Goal: Task Accomplishment & Management: Complete application form

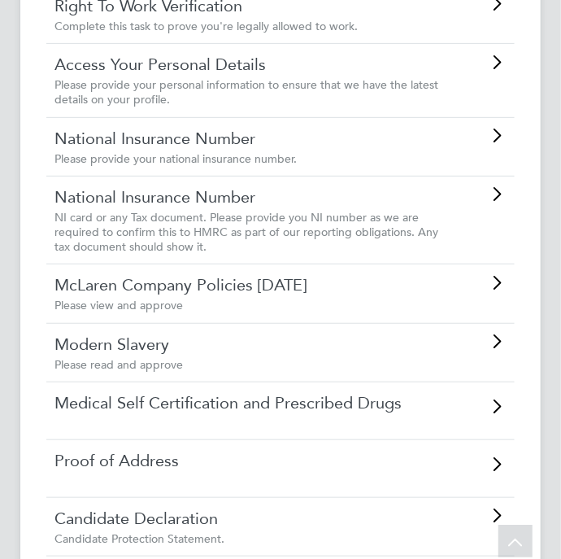
scroll to position [206, 0]
click at [498, 200] on icon at bounding box center [497, 193] width 20 height 13
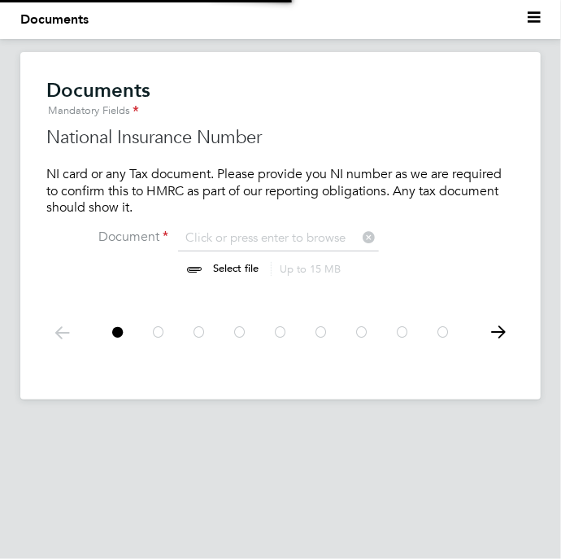
scroll to position [22, 202]
click at [498, 328] on icon at bounding box center [498, 332] width 33 height 37
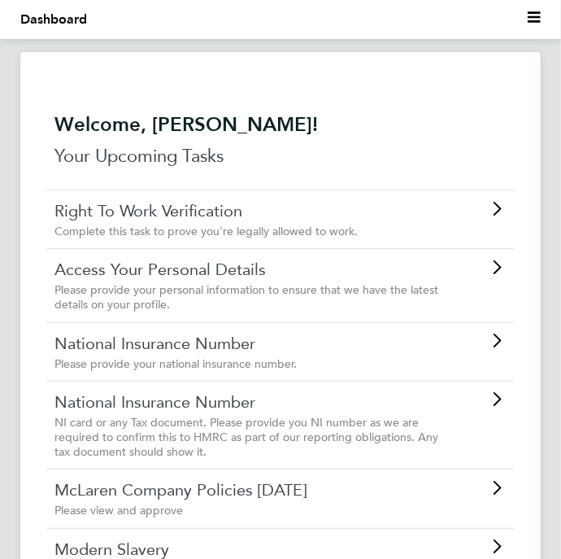
click at [491, 222] on div "Right To Work Verification Complete this task to prove you're legally allowed t…" at bounding box center [280, 219] width 469 height 59
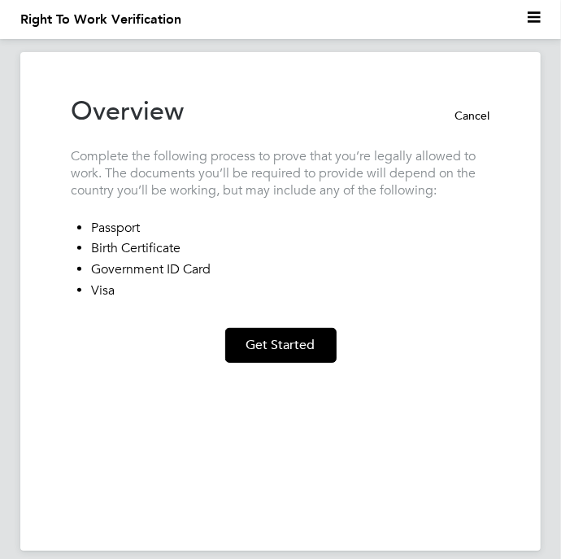
click at [481, 118] on button "Cancel" at bounding box center [466, 116] width 49 height 26
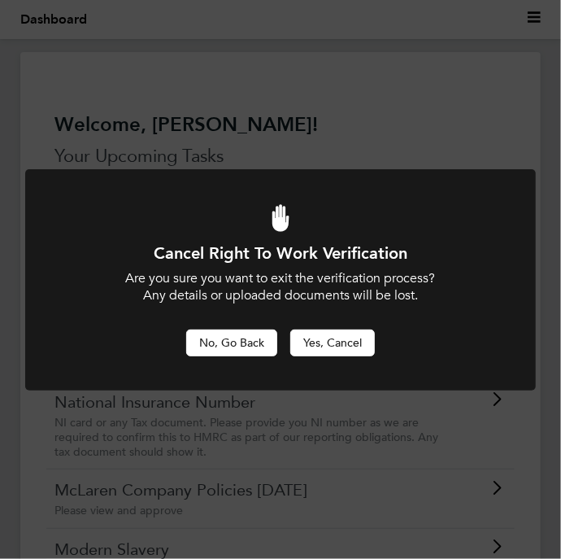
click at [218, 347] on button "No, Go Back" at bounding box center [231, 342] width 91 height 26
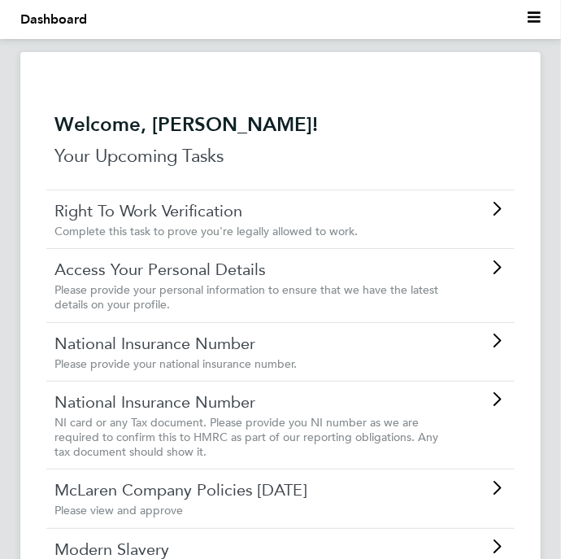
click at [506, 264] on icon at bounding box center [497, 267] width 20 height 13
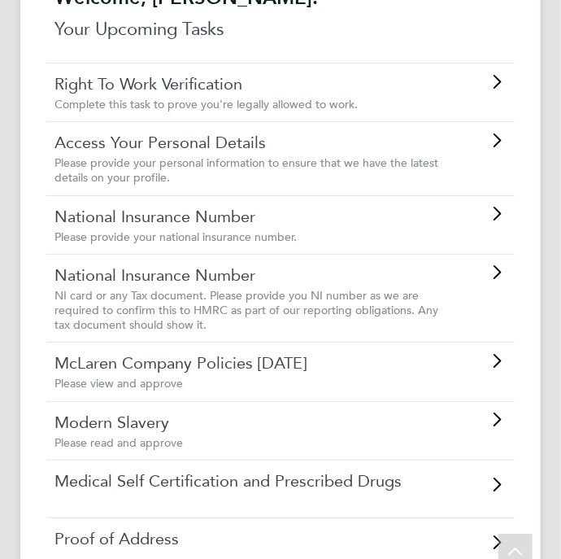
scroll to position [129, 0]
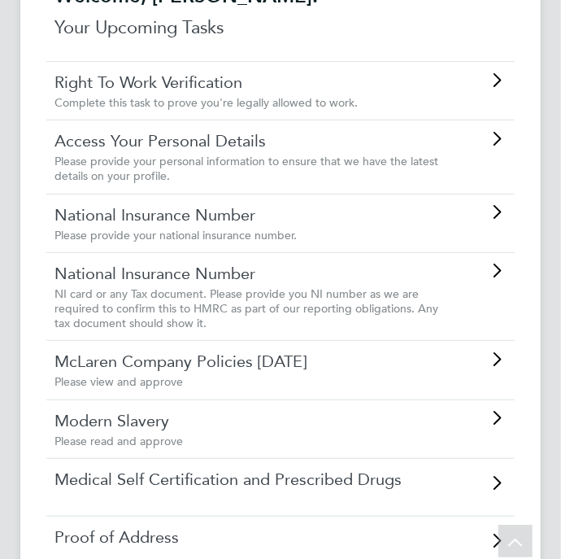
click at [492, 366] on icon at bounding box center [497, 359] width 20 height 13
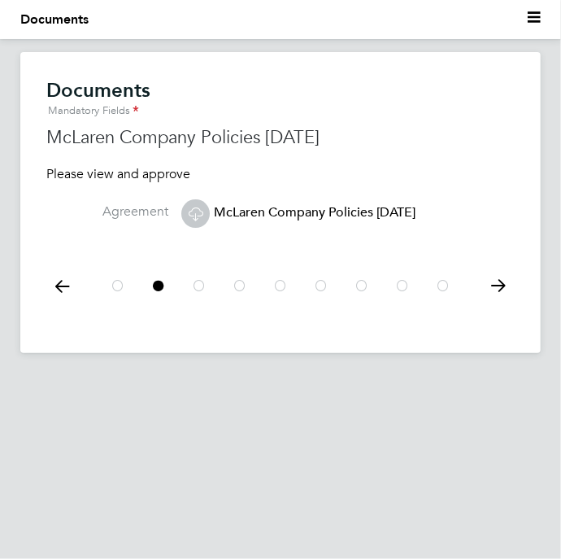
click at [501, 286] on icon at bounding box center [498, 286] width 33 height 37
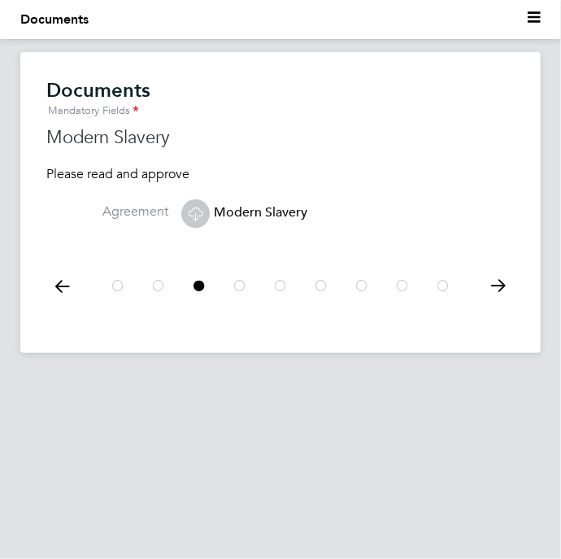
click at [504, 278] on icon at bounding box center [498, 286] width 33 height 37
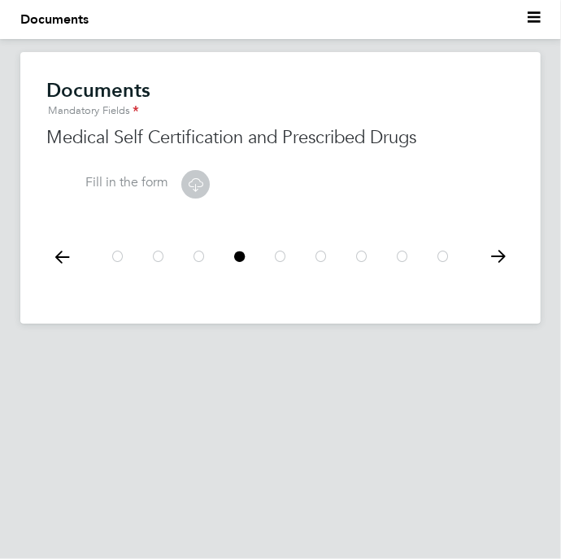
click at [502, 260] on icon at bounding box center [498, 256] width 33 height 37
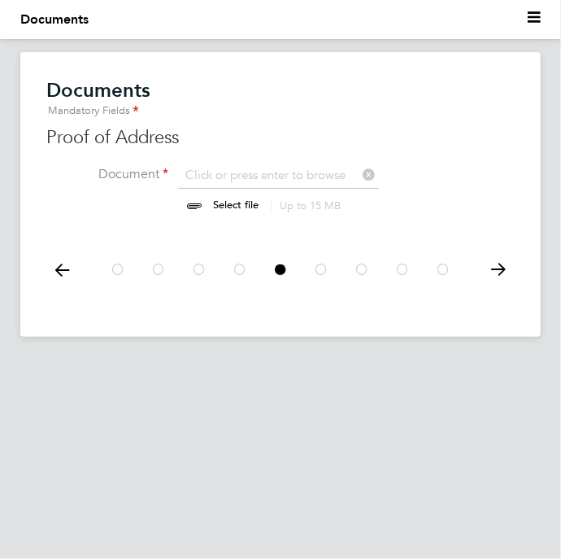
scroll to position [22, 202]
click at [323, 175] on input "file" at bounding box center [251, 191] width 255 height 49
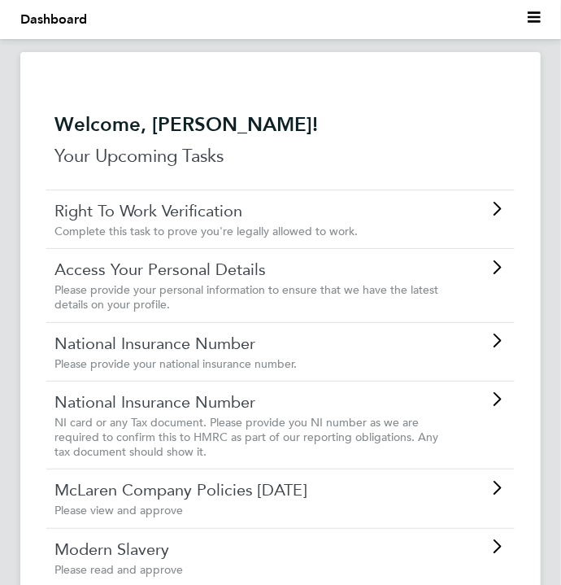
click at [514, 211] on div "Right To Work Verification Complete this task to prove you're legally allowed t…" at bounding box center [280, 219] width 469 height 59
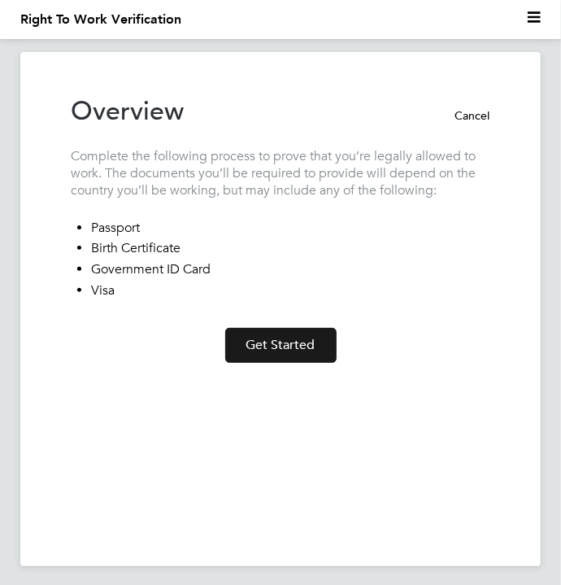
click at [321, 348] on button "Get Started" at bounding box center [280, 345] width 111 height 35
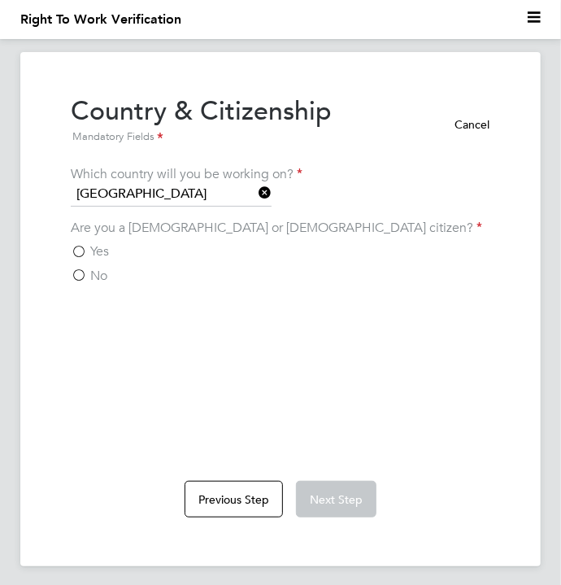
click at [81, 248] on label "Yes" at bounding box center [90, 251] width 38 height 16
click at [0, 0] on input "Yes" at bounding box center [0, 0] width 0 height 0
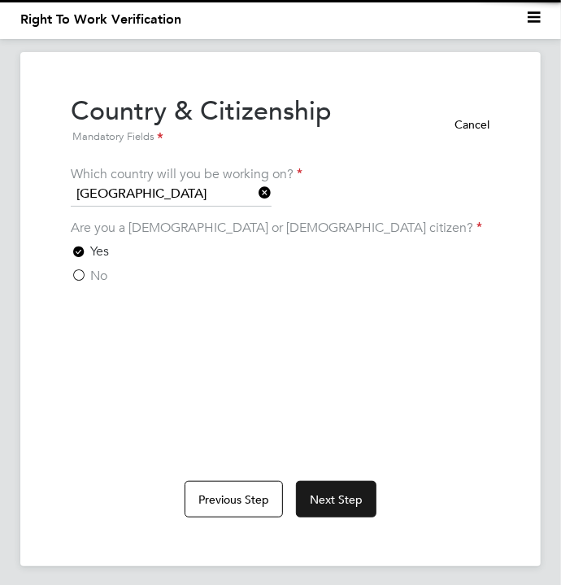
click at [339, 517] on button "Next Step" at bounding box center [336, 499] width 81 height 37
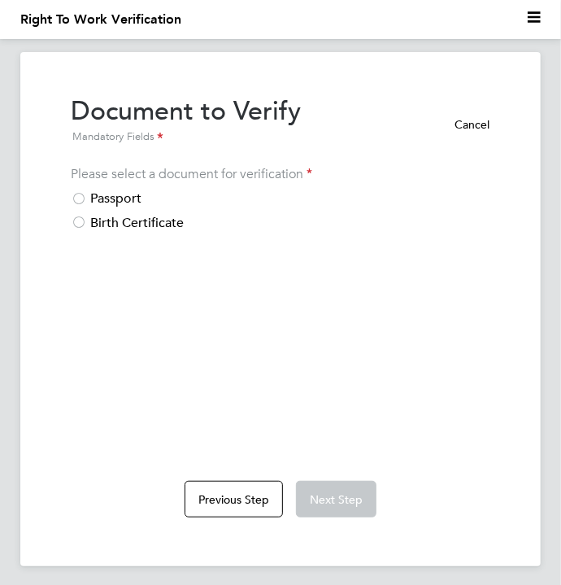
click at [79, 201] on div at bounding box center [79, 200] width 16 height 16
click at [349, 517] on button "Next Step" at bounding box center [336, 499] width 81 height 37
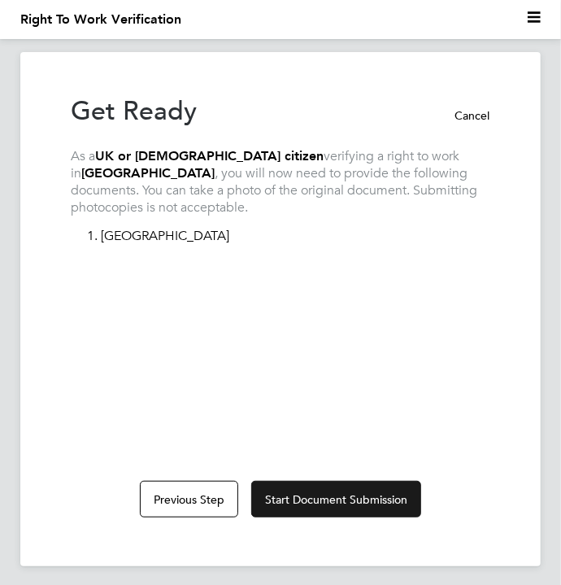
click at [391, 517] on button "Start Document Submission" at bounding box center [336, 499] width 170 height 37
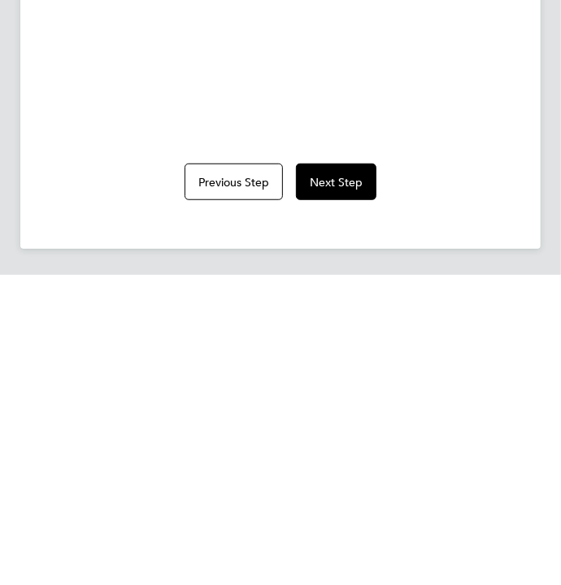
scroll to position [32, 0]
click at [347, 495] on button "Next Step" at bounding box center [336, 491] width 81 height 37
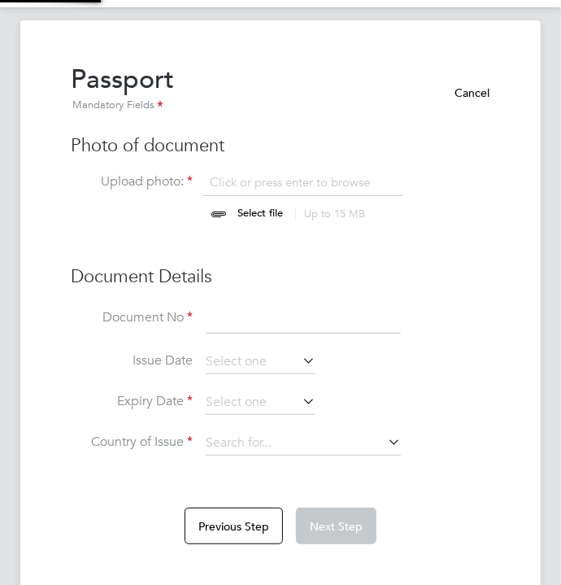
scroll to position [22, 202]
click at [348, 182] on input "file" at bounding box center [279, 198] width 250 height 49
type input "C:\fakepath\Screenshot_20250605_114450_Gallery.jpg"
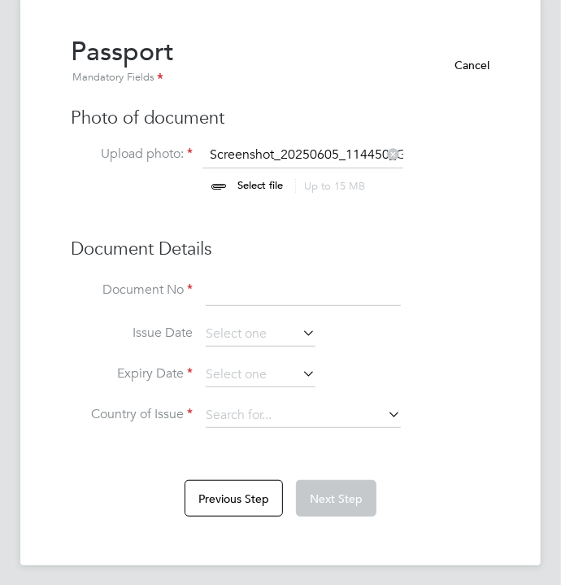
scroll to position [63, 0]
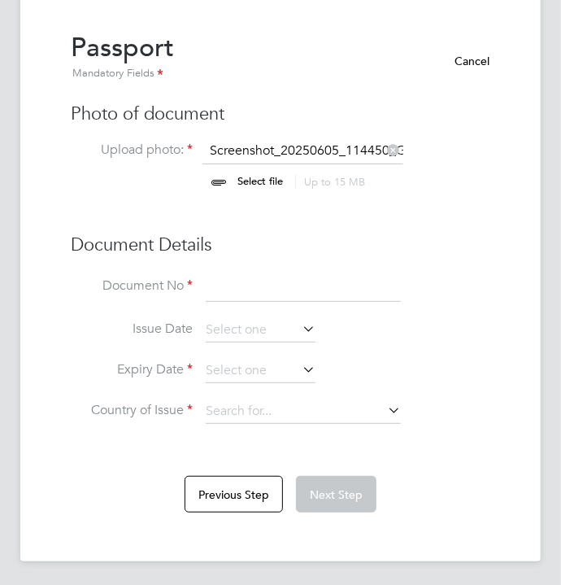
click at [358, 287] on input at bounding box center [303, 287] width 195 height 29
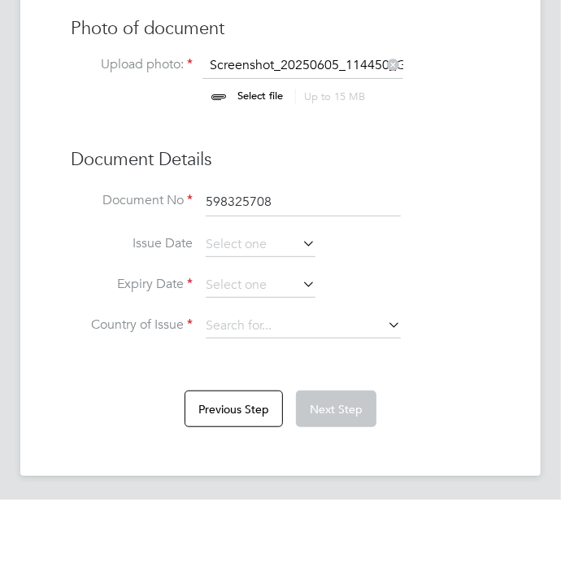
type input "598325708"
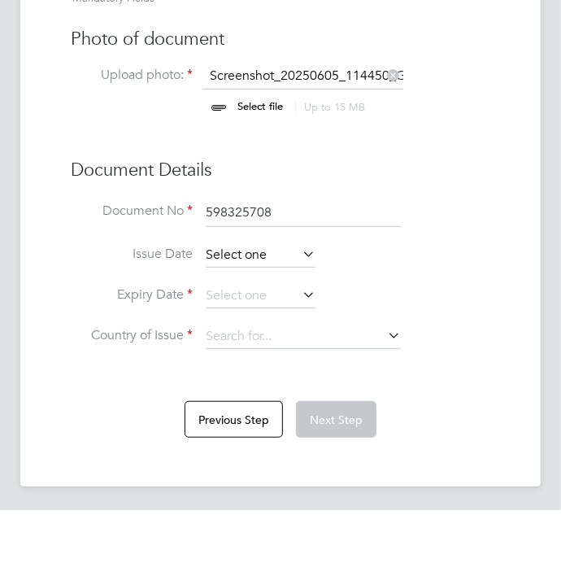
click at [251, 330] on input at bounding box center [261, 330] width 110 height 24
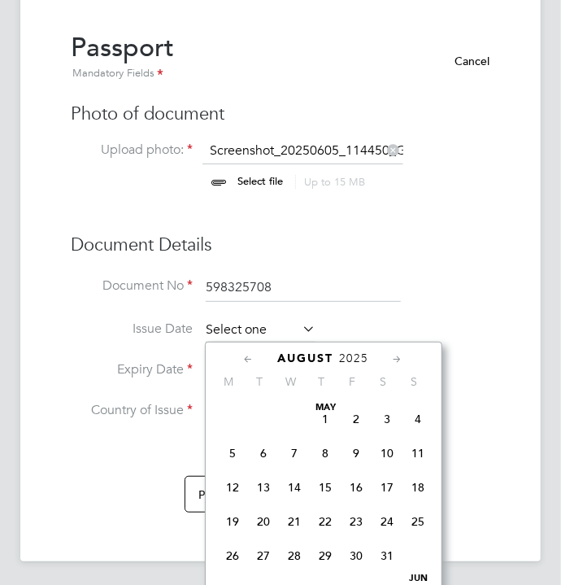
scroll to position [558, 0]
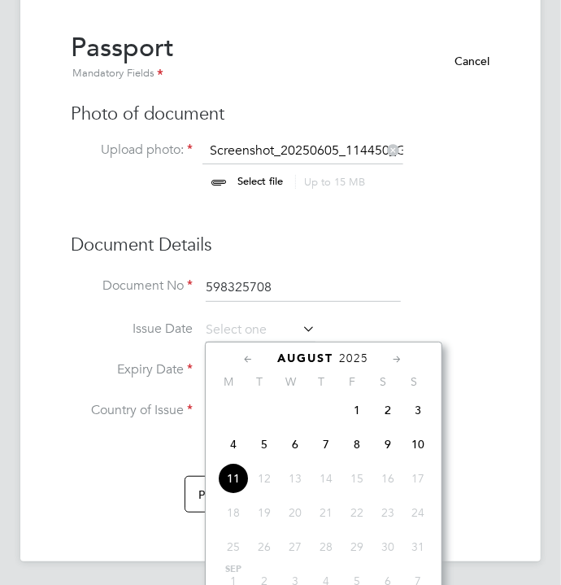
click at [248, 364] on icon at bounding box center [249, 360] width 15 height 18
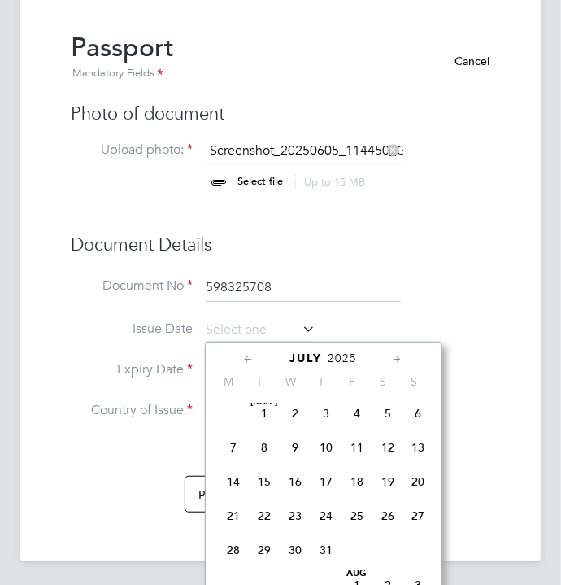
click at [243, 357] on icon at bounding box center [249, 360] width 15 height 18
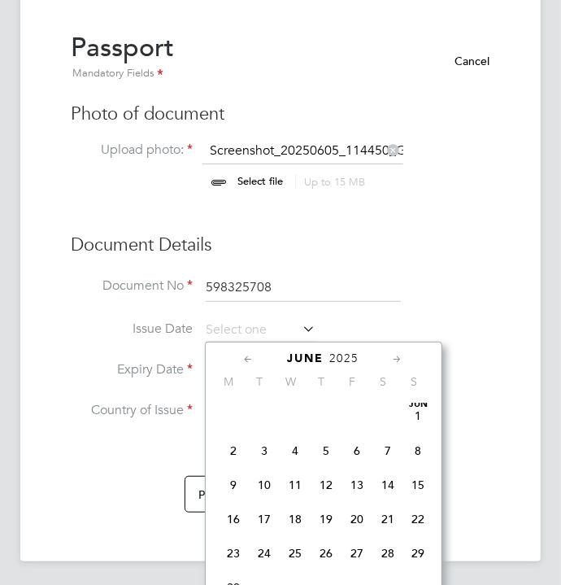
click at [244, 359] on icon at bounding box center [249, 360] width 15 height 18
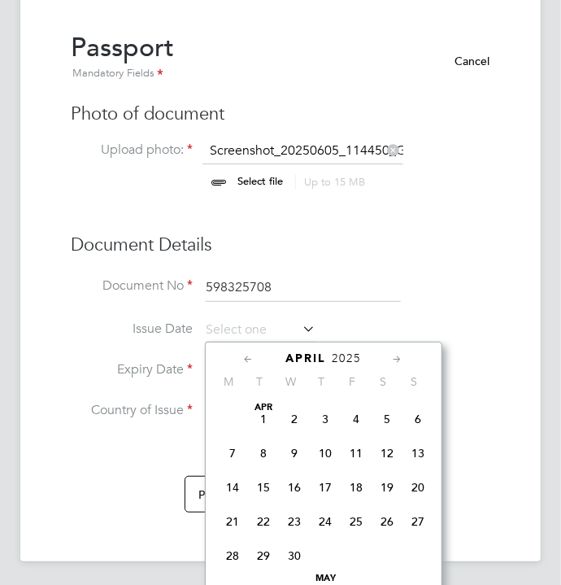
click at [243, 357] on icon at bounding box center [249, 360] width 15 height 18
click at [365, 556] on span "28" at bounding box center [357, 555] width 31 height 31
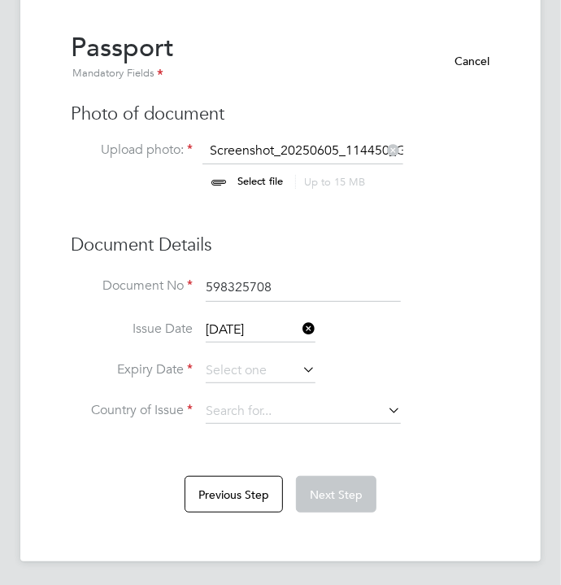
click at [259, 327] on input "28 Mar 2025" at bounding box center [261, 330] width 110 height 24
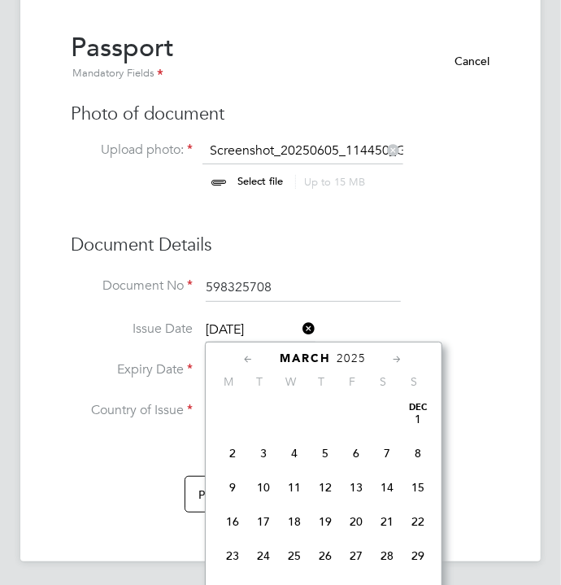
scroll to position [628, 0]
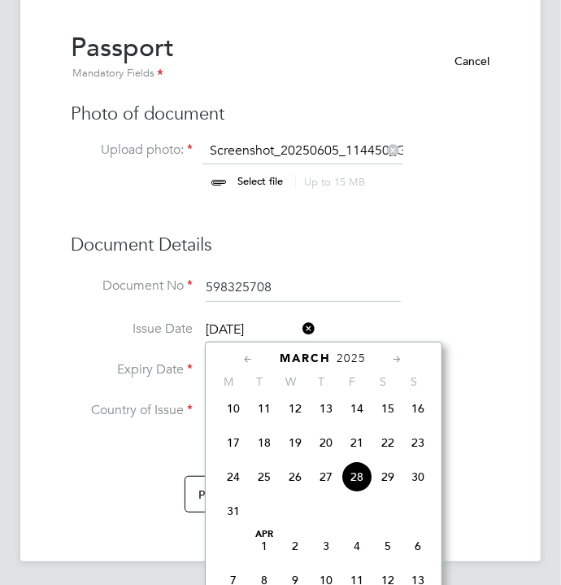
click at [246, 354] on icon at bounding box center [249, 360] width 15 height 18
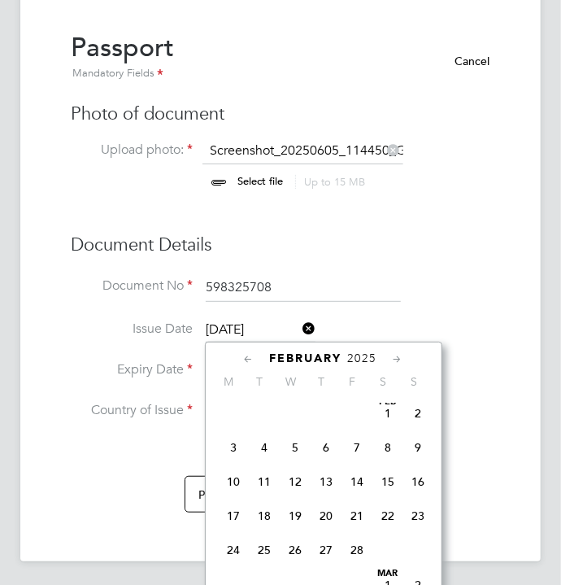
click at [249, 356] on icon at bounding box center [249, 360] width 15 height 18
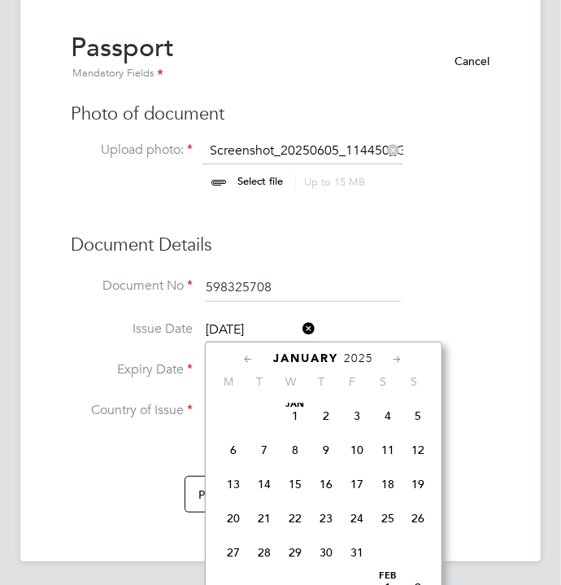
click at [247, 357] on icon at bounding box center [249, 360] width 15 height 18
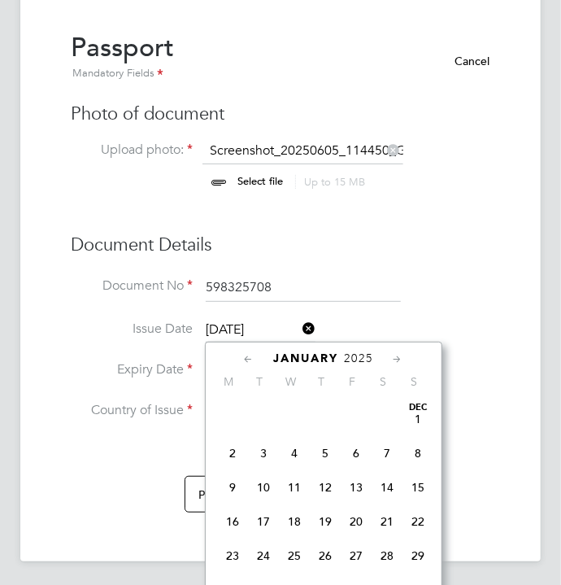
click at [245, 357] on icon at bounding box center [249, 360] width 15 height 18
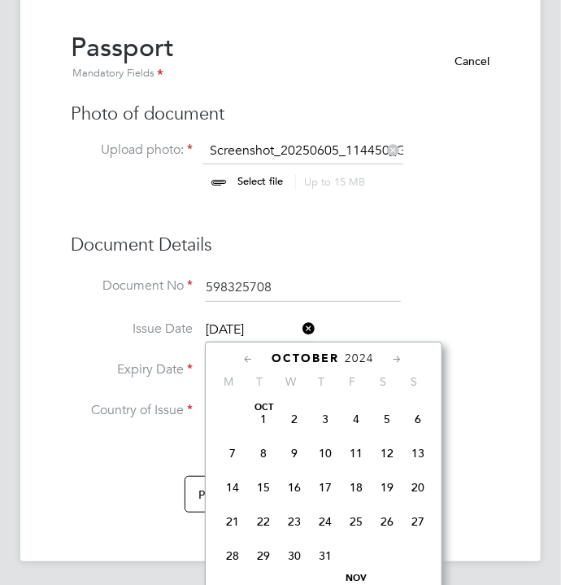
click at [244, 359] on icon at bounding box center [249, 360] width 15 height 18
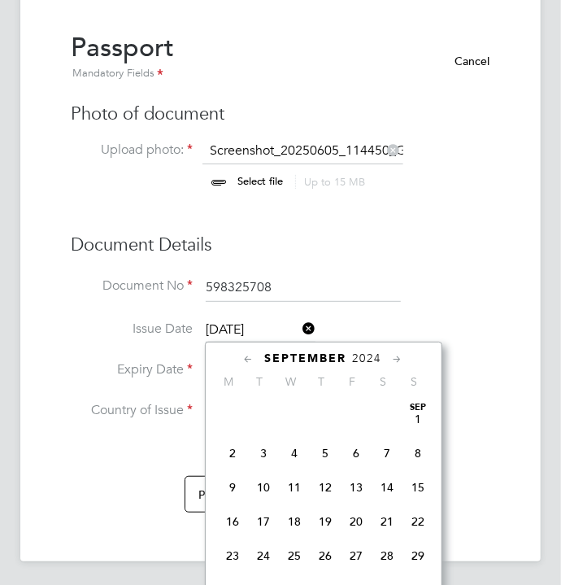
click at [243, 359] on icon at bounding box center [249, 360] width 15 height 18
click at [242, 359] on icon at bounding box center [249, 360] width 15 height 18
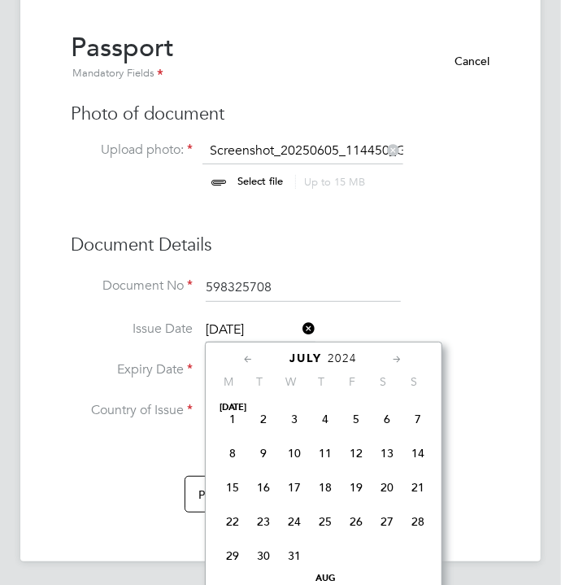
click at [242, 360] on icon at bounding box center [249, 360] width 15 height 18
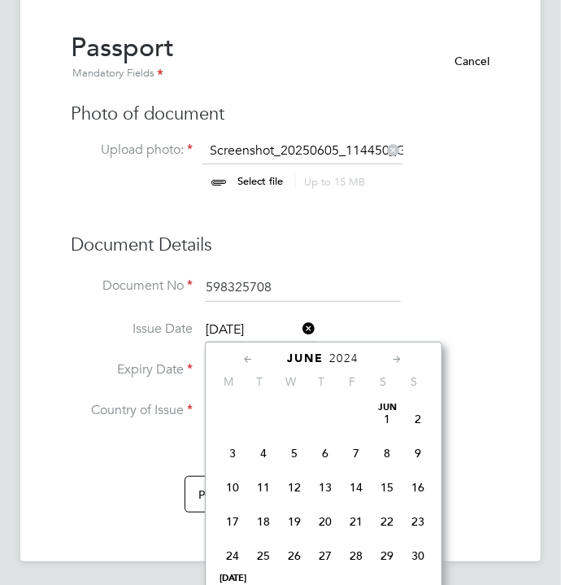
click at [229, 360] on div "June 2024" at bounding box center [324, 358] width 220 height 15
click at [354, 352] on span "2024" at bounding box center [344, 358] width 29 height 14
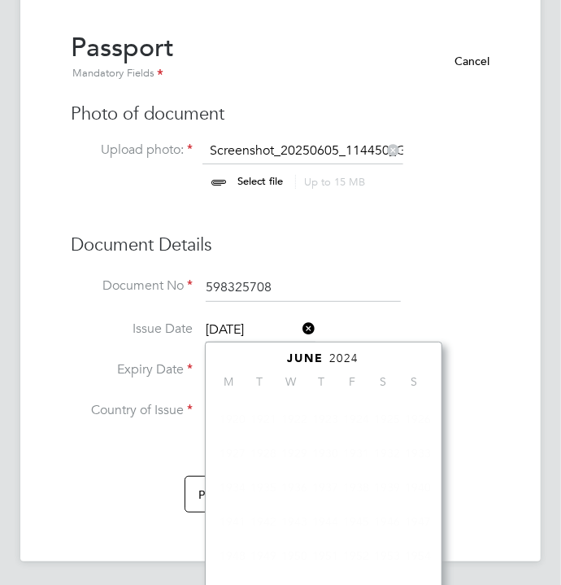
scroll to position [425, 0]
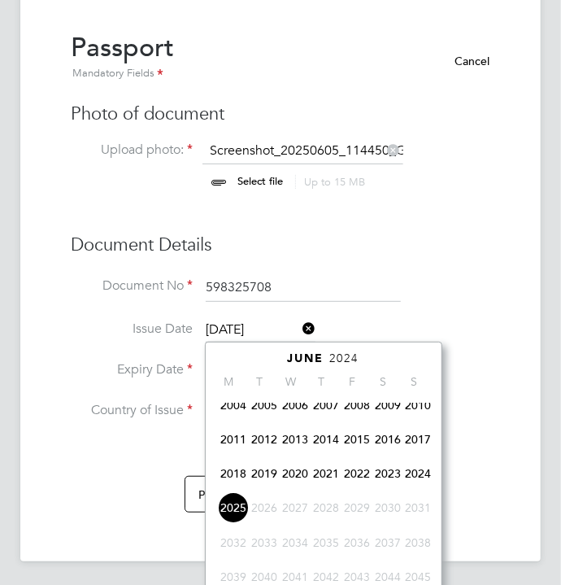
click at [351, 351] on span "2024" at bounding box center [344, 358] width 29 height 14
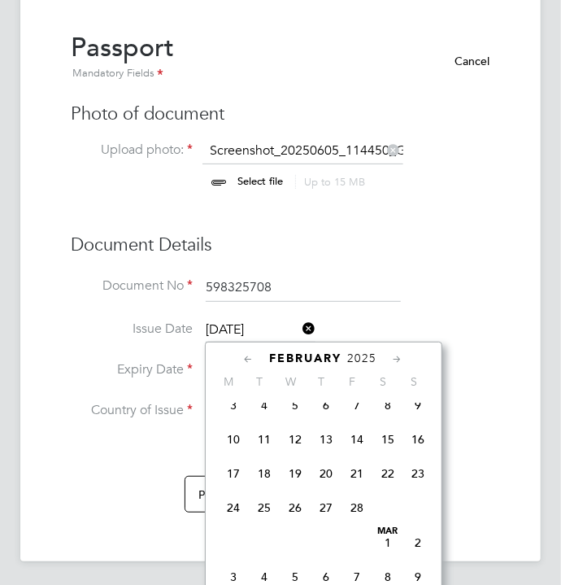
click at [356, 356] on span "2025" at bounding box center [362, 358] width 29 height 14
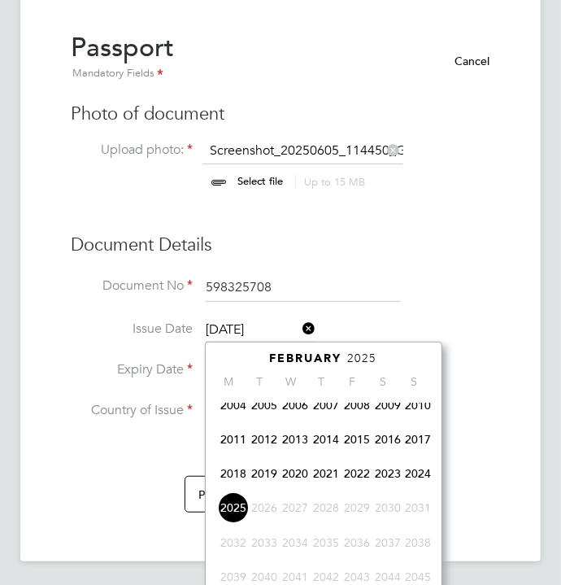
click at [258, 448] on span "2012" at bounding box center [264, 439] width 31 height 31
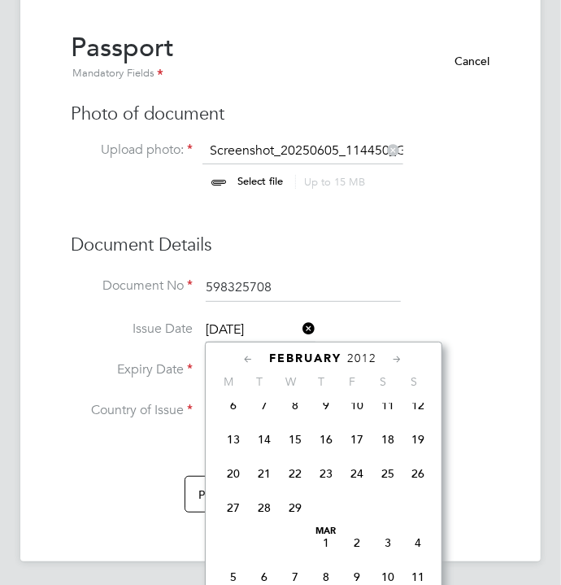
click at [401, 353] on icon at bounding box center [398, 360] width 15 height 18
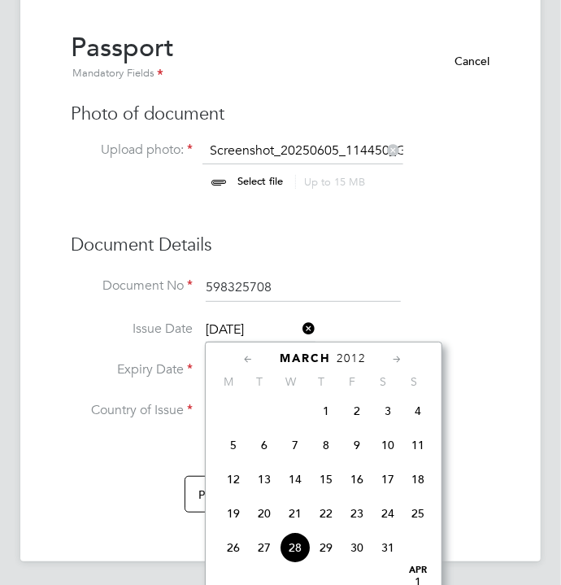
click at [297, 556] on span "28" at bounding box center [295, 547] width 31 height 31
type input "28 Mar 2012"
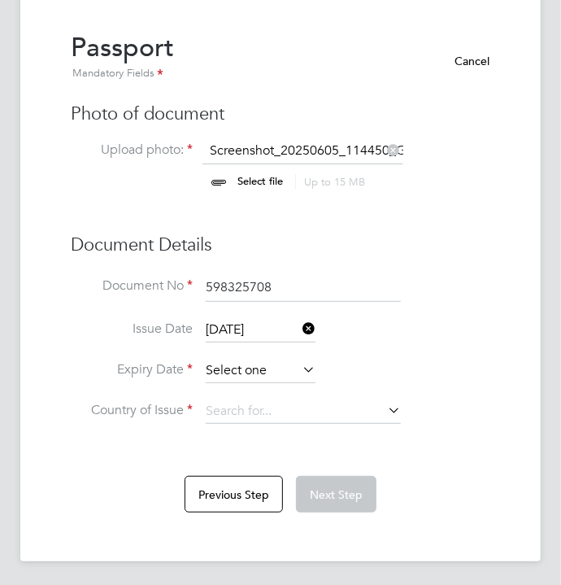
click at [241, 372] on input at bounding box center [261, 371] width 110 height 24
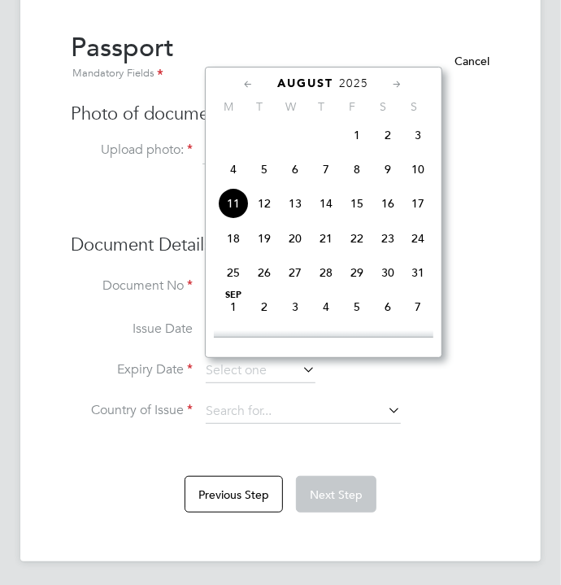
click at [351, 81] on span "2025" at bounding box center [354, 83] width 29 height 14
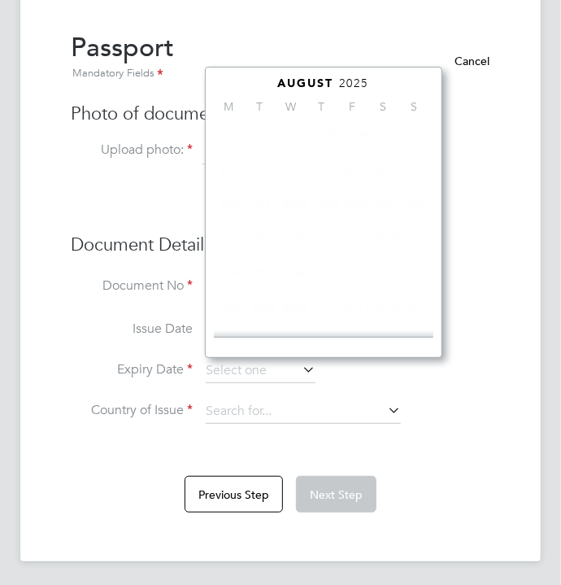
scroll to position [425, 0]
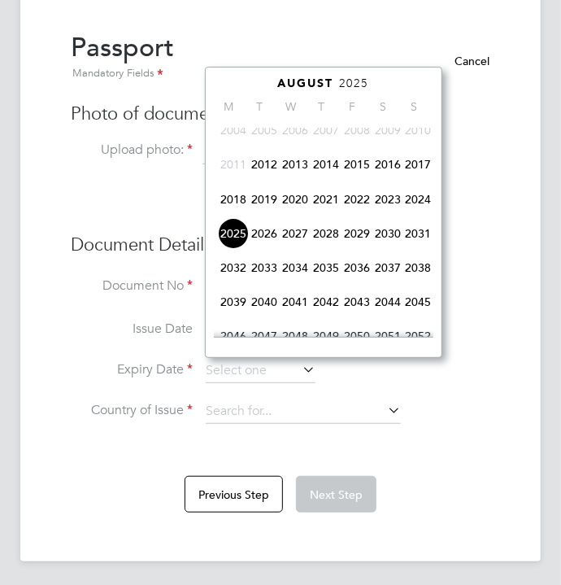
click at [359, 201] on span "2022" at bounding box center [357, 199] width 31 height 31
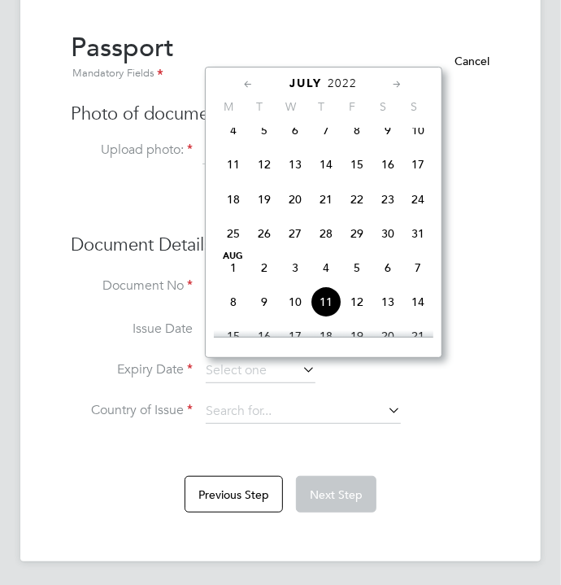
click at [244, 82] on icon at bounding box center [249, 85] width 15 height 18
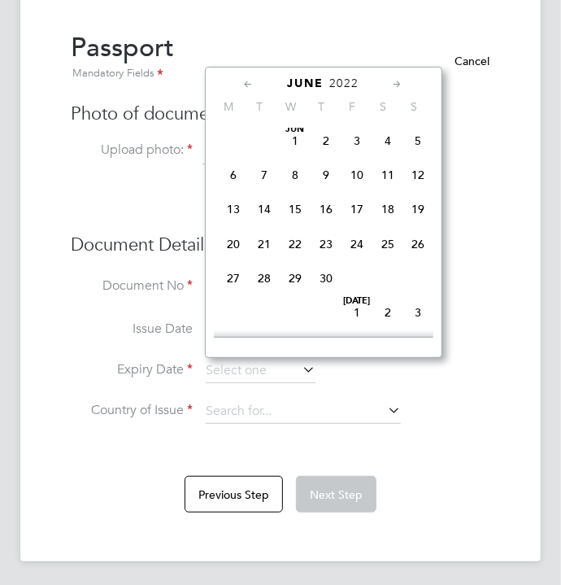
click at [244, 85] on icon at bounding box center [249, 85] width 15 height 18
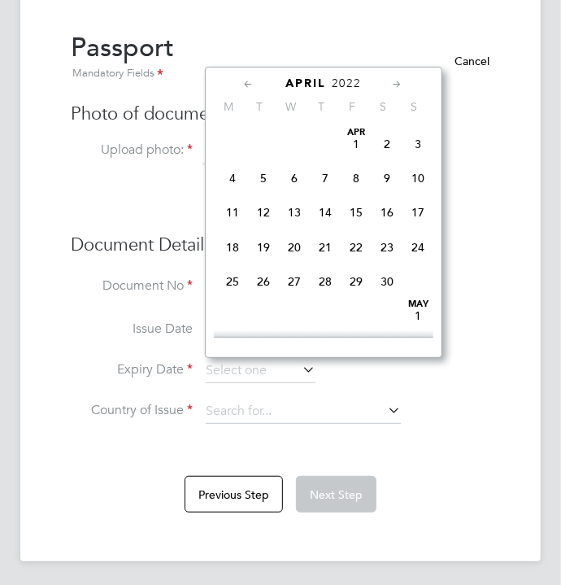
click at [242, 86] on icon at bounding box center [249, 85] width 15 height 18
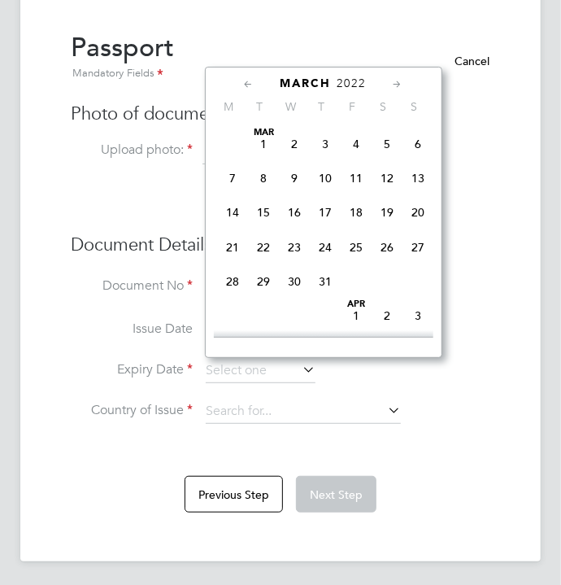
click at [230, 282] on span "28" at bounding box center [233, 281] width 31 height 31
type input "28 Mar 2022"
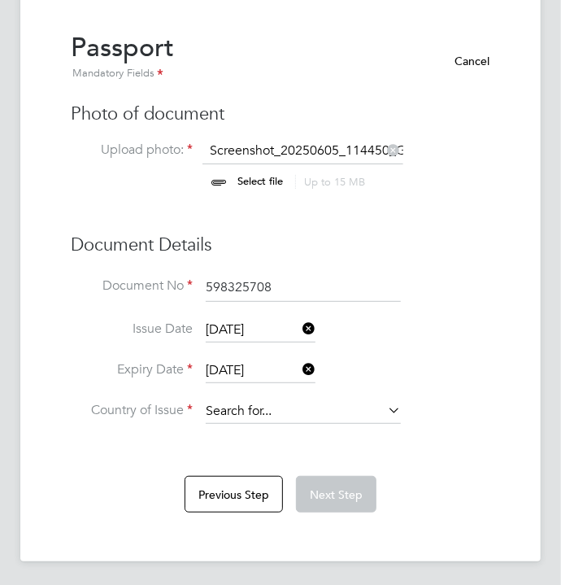
click at [343, 412] on input at bounding box center [303, 411] width 195 height 24
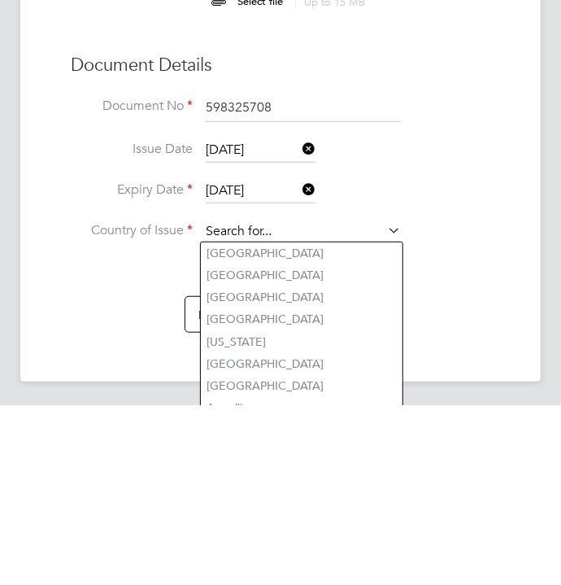
scroll to position [63, 0]
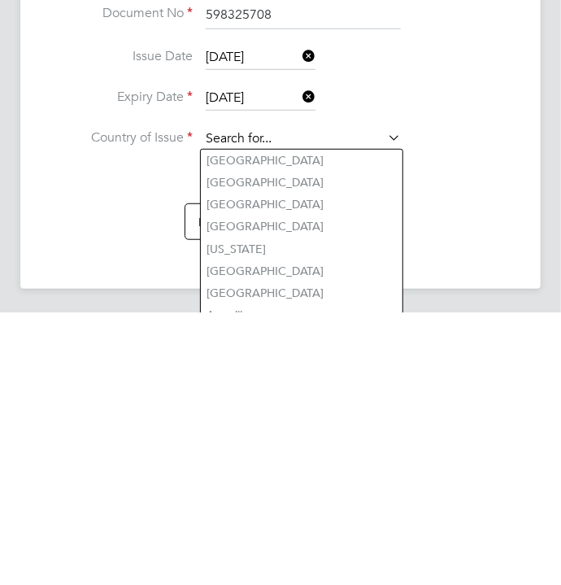
type input "United Kingdom"
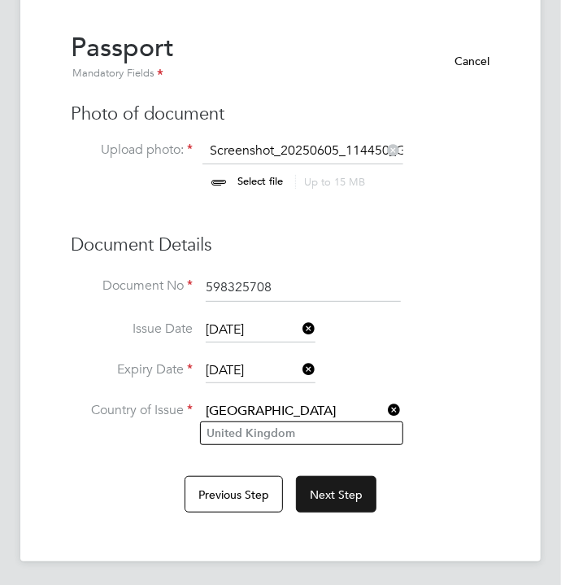
click at [345, 497] on button "Next Step" at bounding box center [336, 494] width 81 height 37
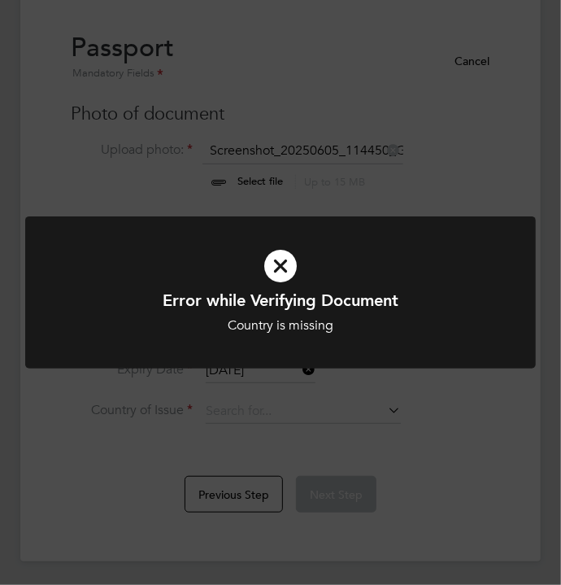
click at [352, 413] on div "Error while Verifying Document Country is missing Cancel Okay" at bounding box center [280, 292] width 561 height 585
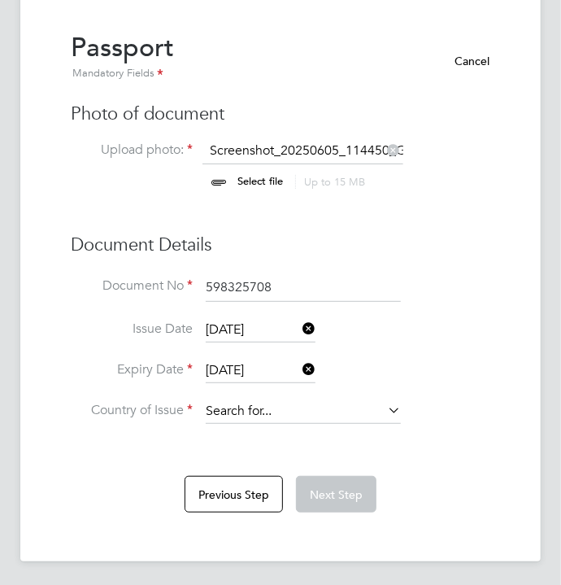
click at [355, 404] on input at bounding box center [303, 411] width 195 height 24
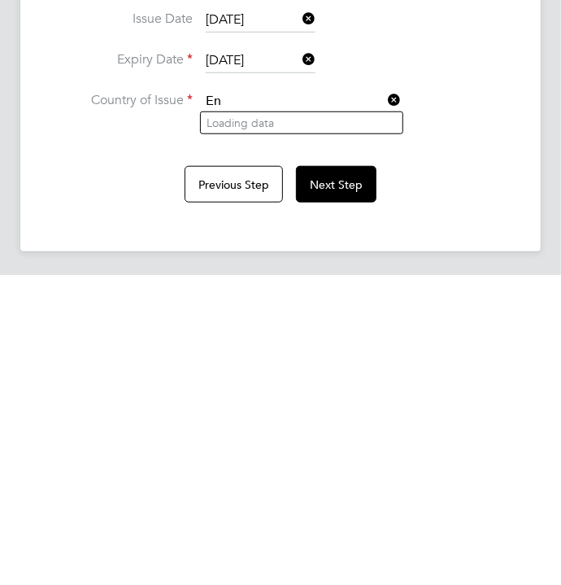
scroll to position [116, 0]
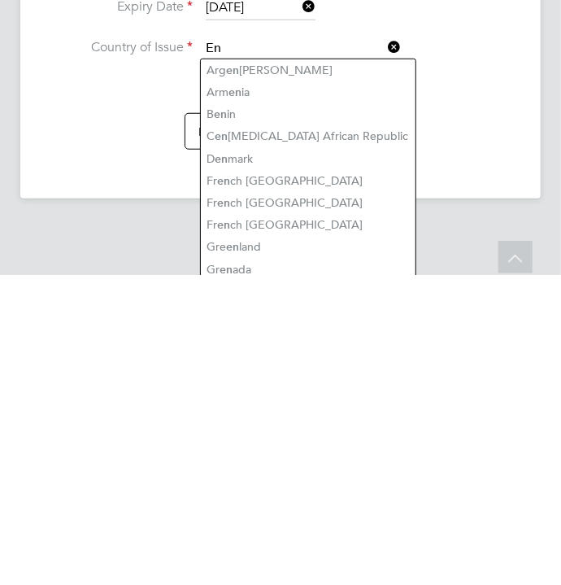
type input "E"
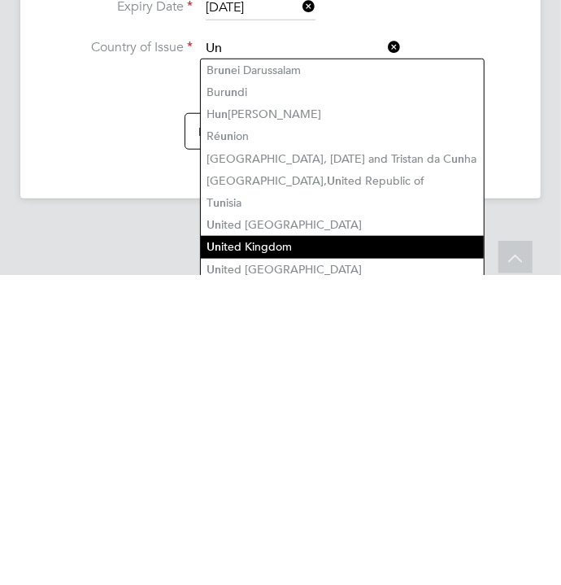
click at [287, 552] on li "Un ited Kingdom" at bounding box center [342, 557] width 283 height 22
type input "United Kingdom"
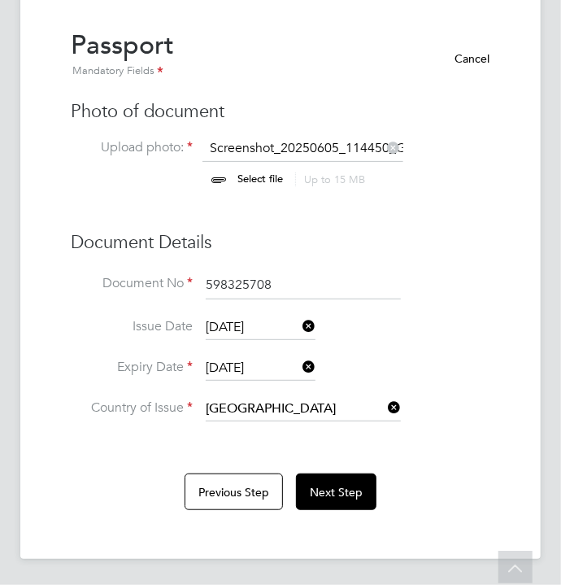
scroll to position [63, 0]
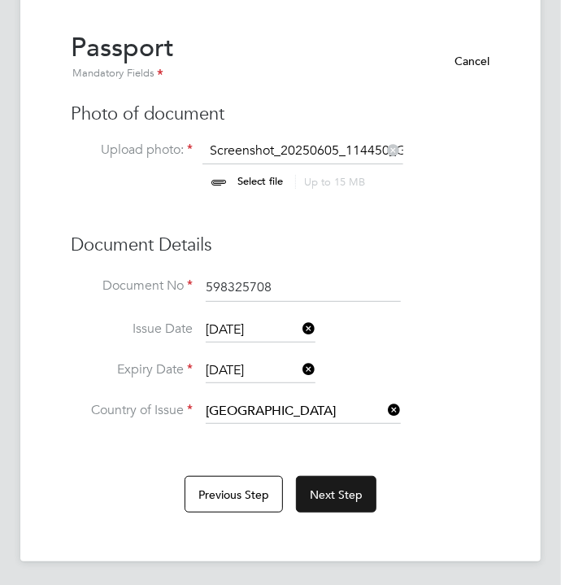
click at [351, 495] on button "Next Step" at bounding box center [336, 494] width 81 height 37
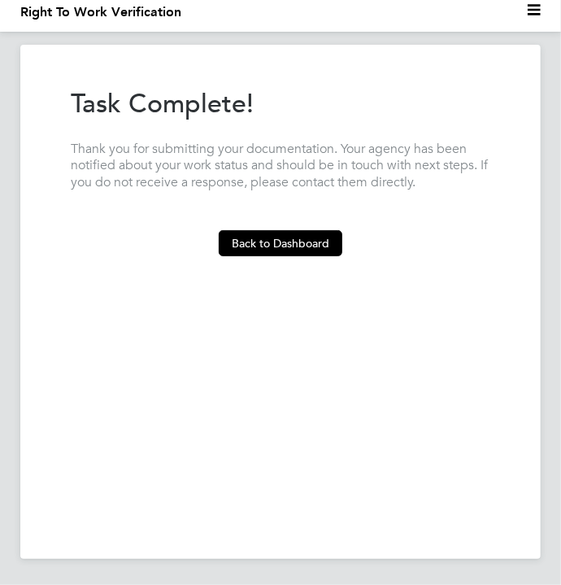
scroll to position [38, 0]
click at [326, 230] on button "Back to Dashboard" at bounding box center [281, 243] width 124 height 26
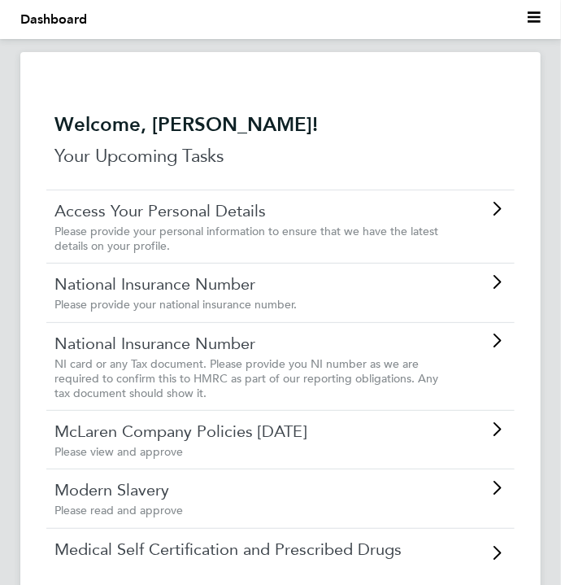
click at [439, 291] on link "National Insurance Number" at bounding box center [250, 283] width 390 height 21
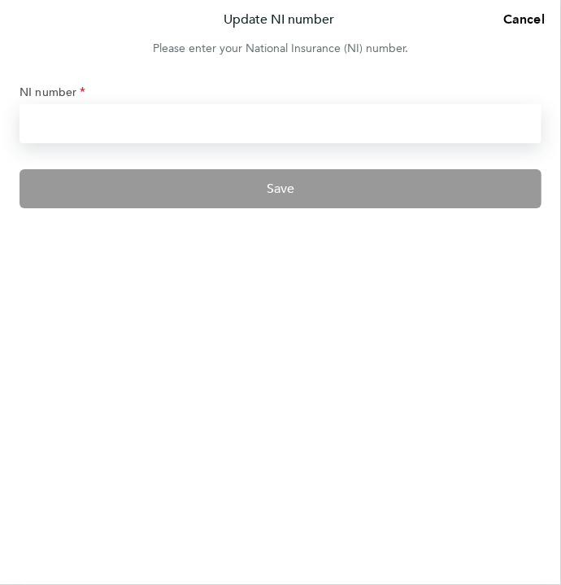
click at [89, 116] on input "NI number" at bounding box center [281, 123] width 522 height 39
click at [140, 118] on input "JS189024A" at bounding box center [281, 123] width 522 height 39
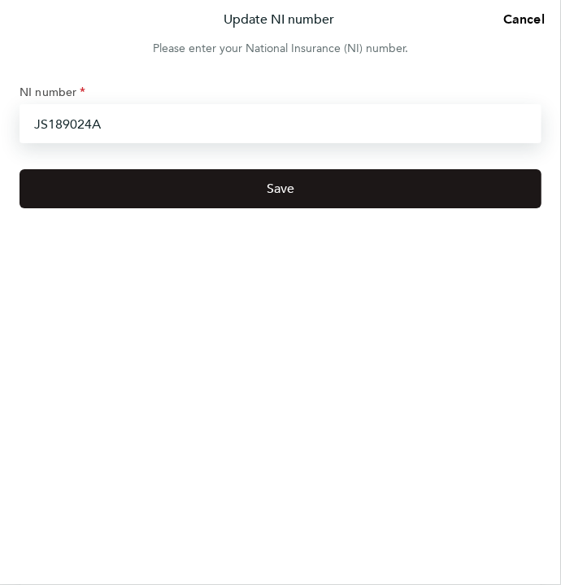
type input "JS189024A"
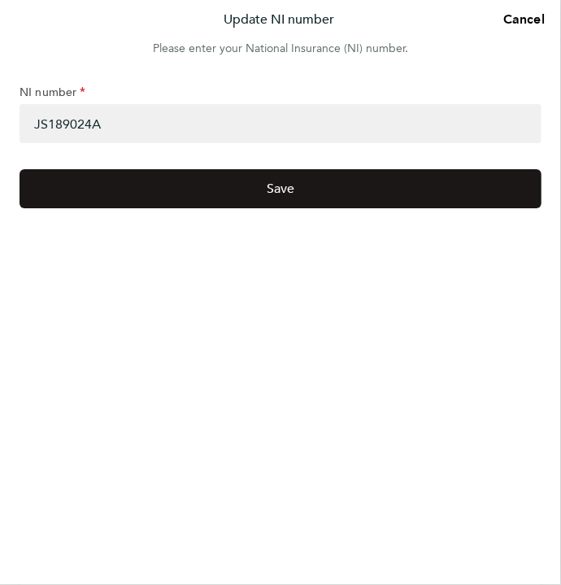
click at [203, 191] on button "Save" at bounding box center [281, 188] width 522 height 39
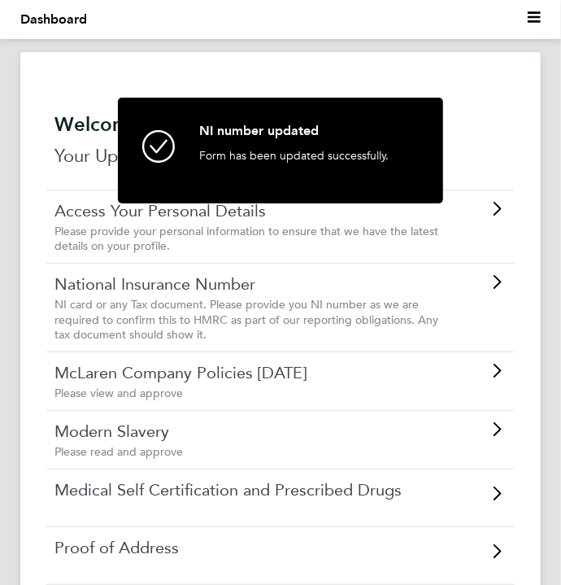
click at [468, 366] on div at bounding box center [479, 369] width 55 height 15
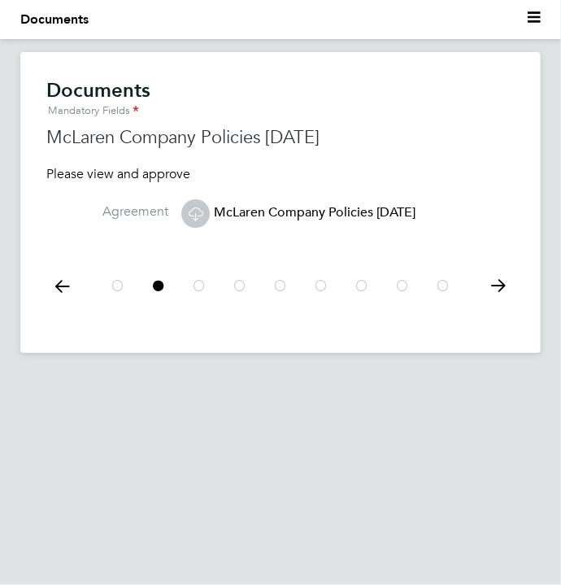
click at [506, 290] on icon at bounding box center [498, 286] width 33 height 37
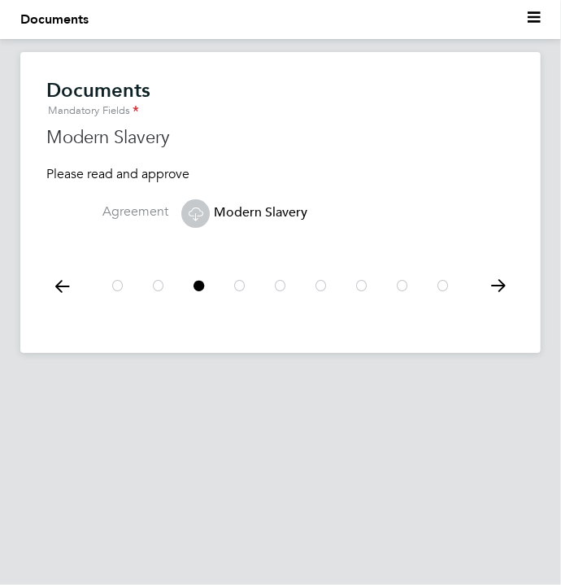
click at [514, 293] on icon at bounding box center [498, 286] width 33 height 37
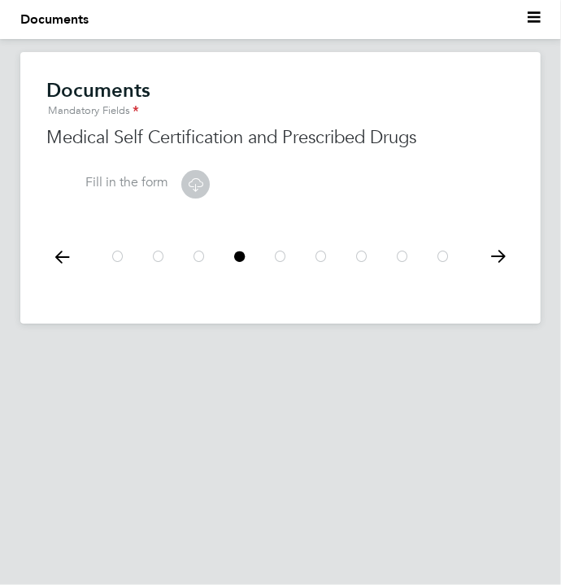
click at [511, 263] on icon at bounding box center [498, 256] width 33 height 37
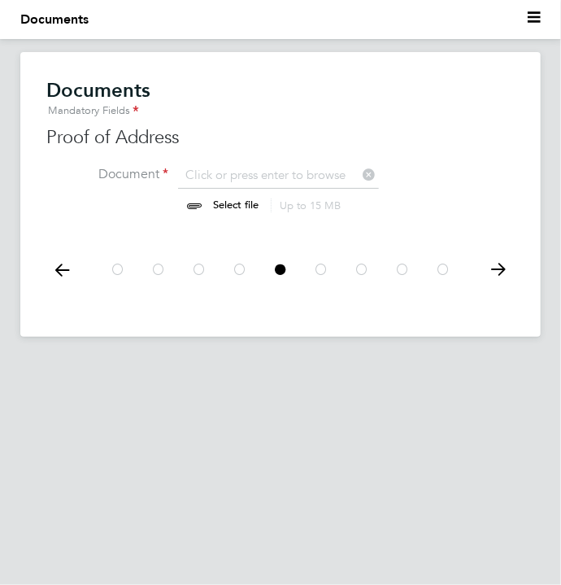
scroll to position [22, 202]
click at [512, 267] on icon at bounding box center [498, 269] width 33 height 37
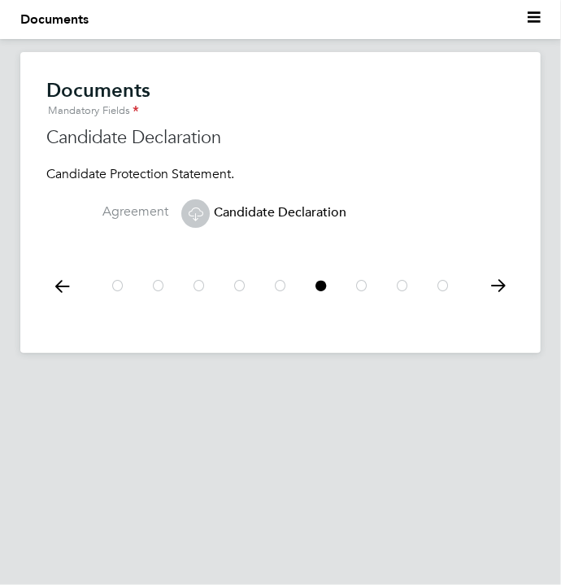
click at [55, 295] on icon at bounding box center [62, 286] width 33 height 37
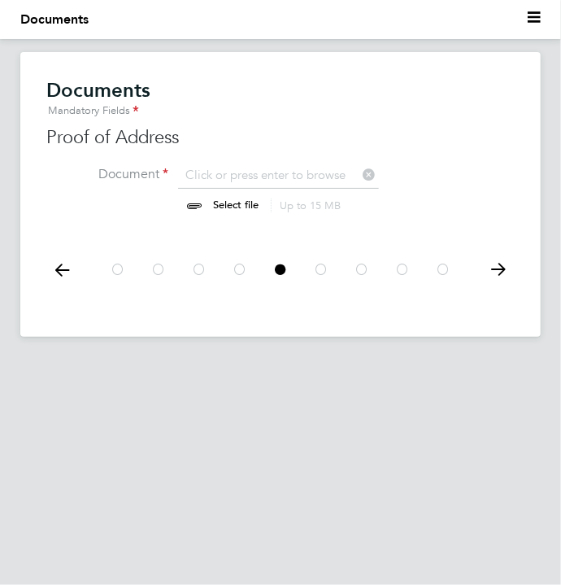
click at [234, 199] on input "file" at bounding box center [251, 191] width 255 height 49
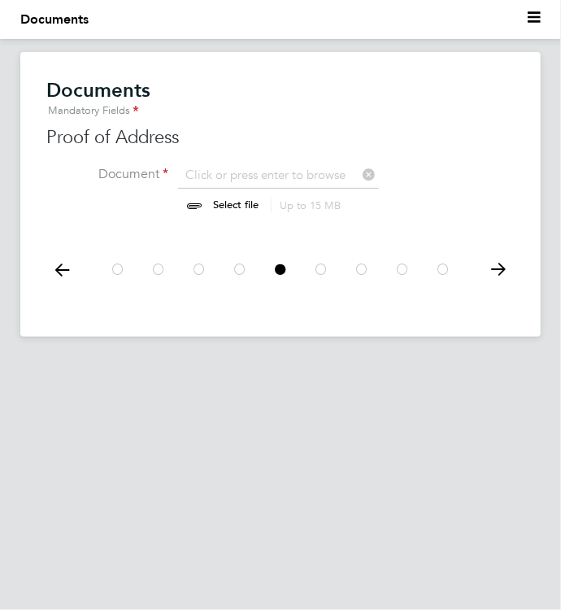
type input "C:\fakepath\Screenshot_20250811_181906_M365 Copilot.jpg"
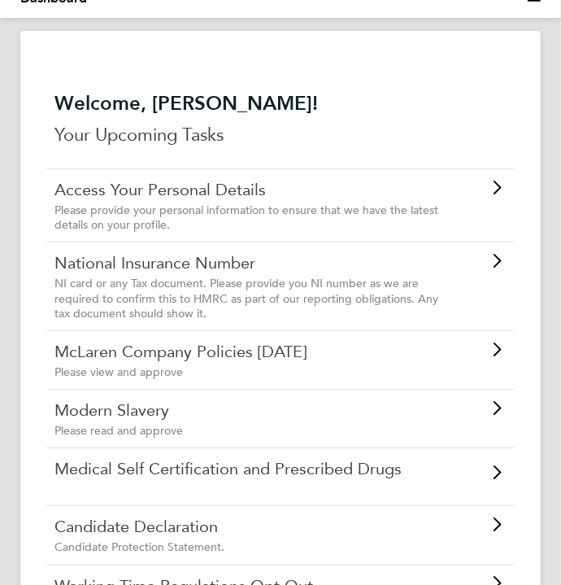
scroll to position [30, 0]
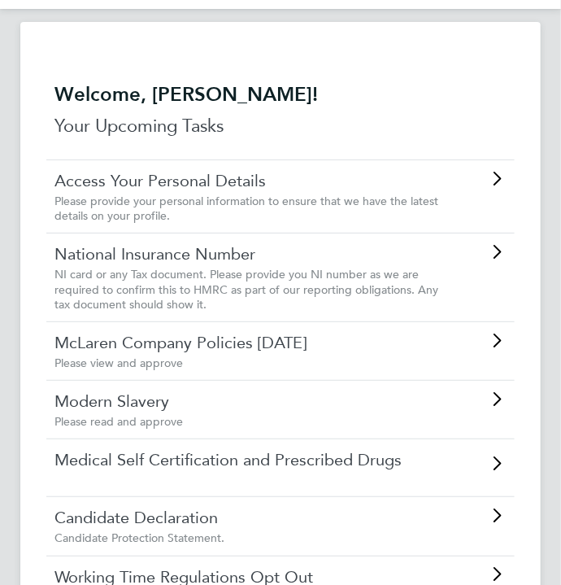
click at [436, 403] on link "Modern Slavery" at bounding box center [250, 401] width 390 height 21
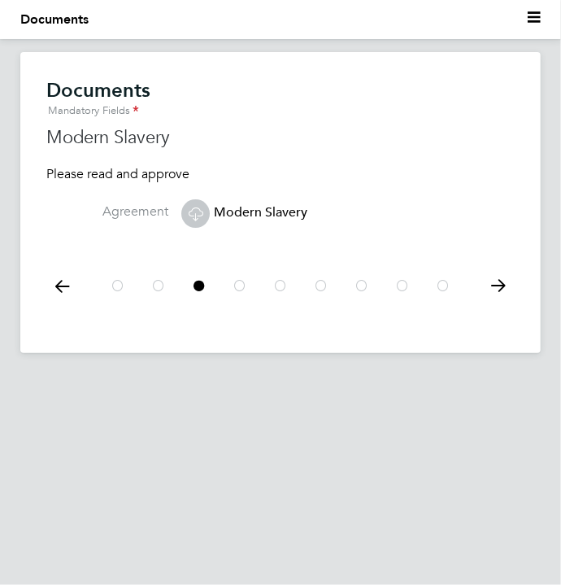
click at [502, 282] on icon at bounding box center [498, 286] width 33 height 37
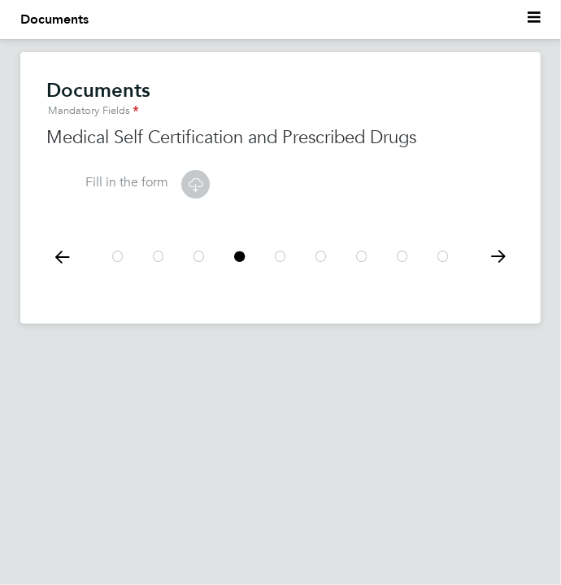
click at [500, 256] on icon at bounding box center [498, 256] width 33 height 37
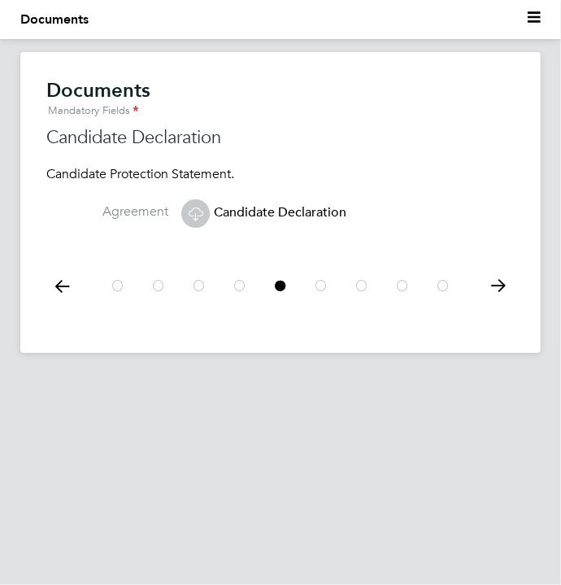
click at [503, 256] on div at bounding box center [280, 284] width 469 height 72
click at [504, 275] on icon at bounding box center [498, 286] width 33 height 37
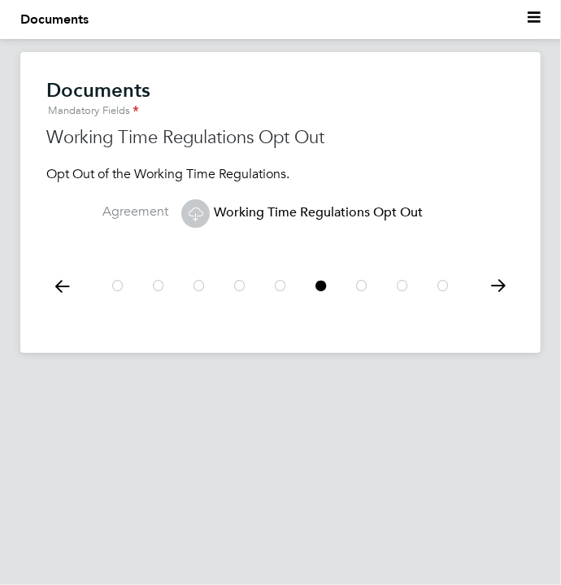
click at [507, 289] on icon at bounding box center [498, 286] width 33 height 37
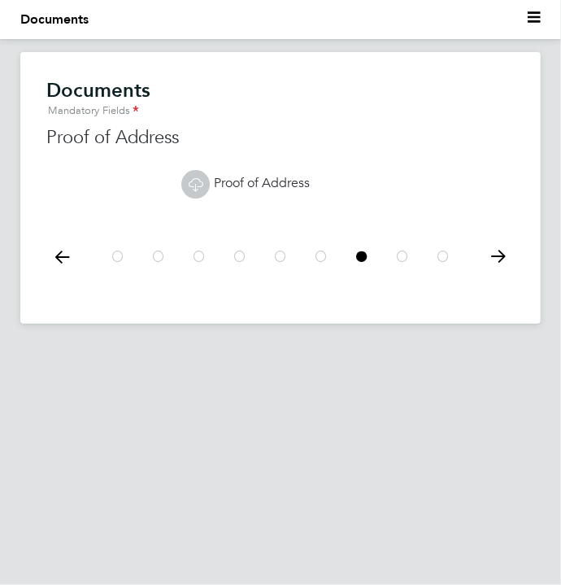
click at [511, 255] on icon at bounding box center [498, 256] width 33 height 37
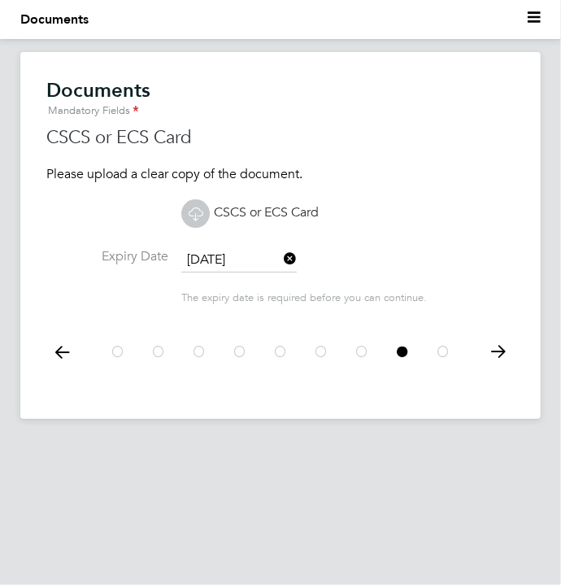
click at [504, 347] on icon at bounding box center [498, 352] width 33 height 37
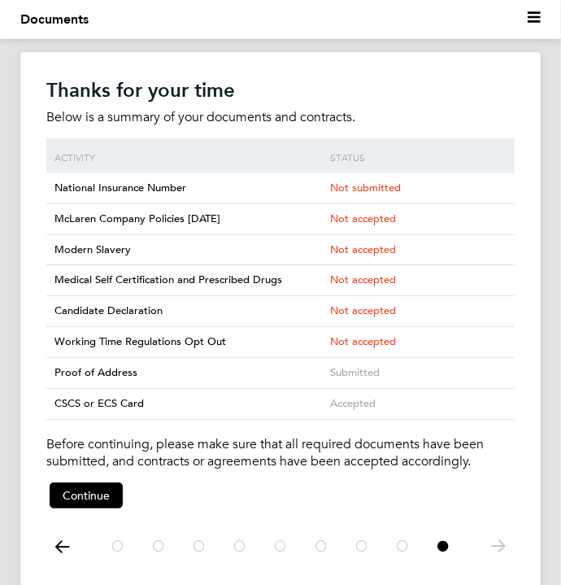
click at [411, 188] on div "Not submitted" at bounding box center [419, 188] width 184 height 30
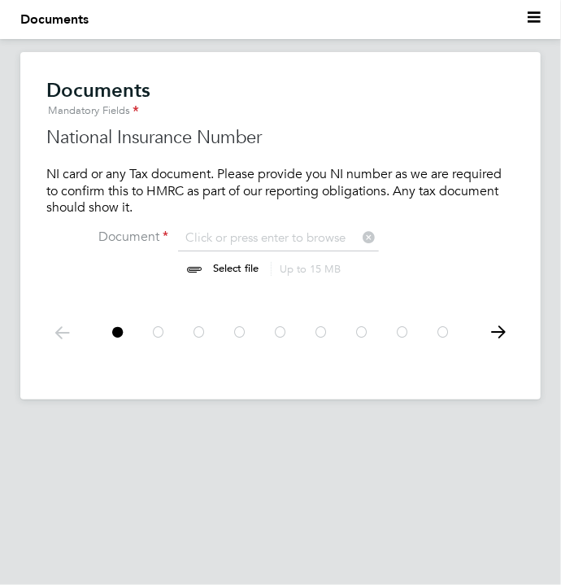
scroll to position [22, 202]
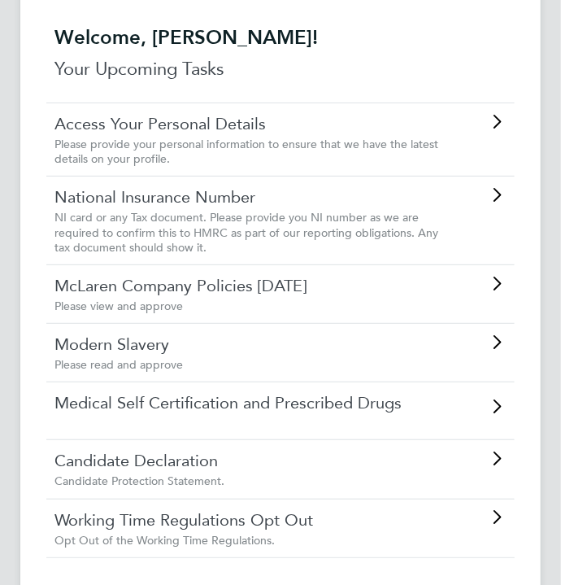
scroll to position [89, 0]
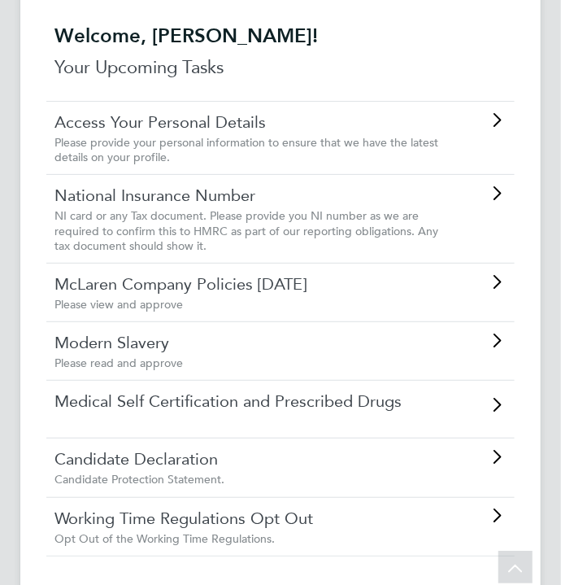
click at [412, 349] on link "Modern Slavery" at bounding box center [250, 342] width 390 height 21
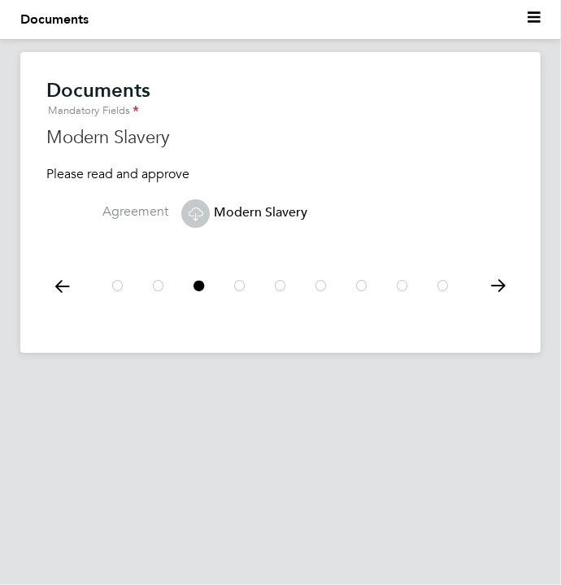
click at [508, 285] on icon at bounding box center [498, 286] width 33 height 37
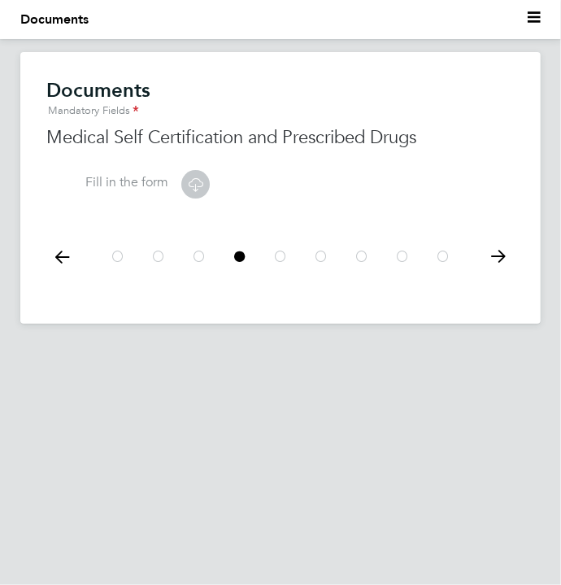
click at [195, 182] on icon at bounding box center [195, 184] width 20 height 20
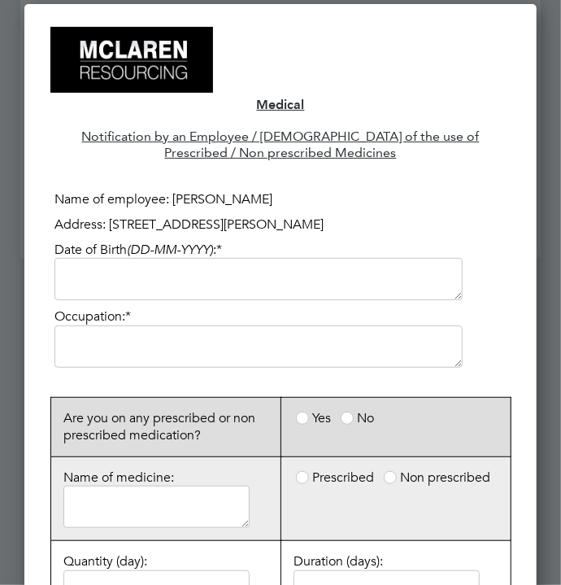
scroll to position [65, 0]
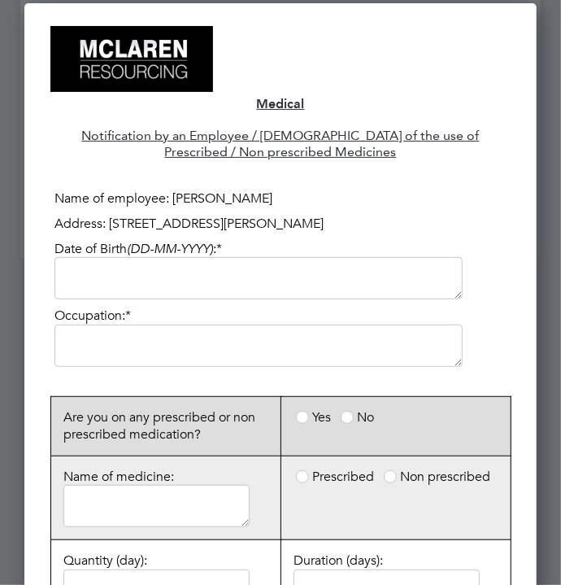
click at [421, 271] on textarea at bounding box center [259, 278] width 408 height 42
type textarea "10"
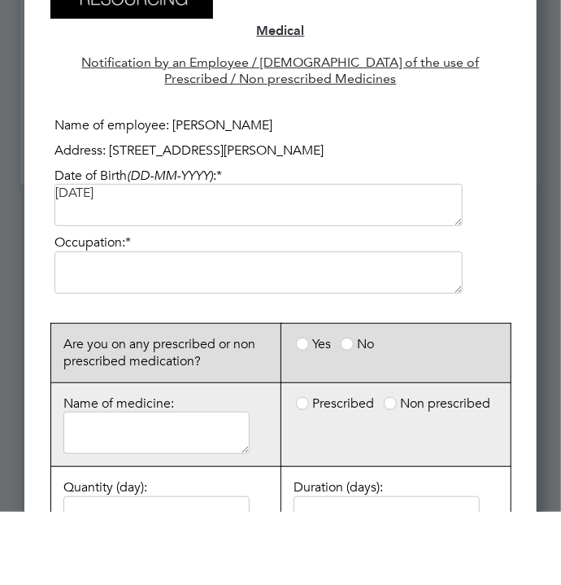
type textarea "[DATE]"
click at [410, 335] on textarea at bounding box center [259, 346] width 408 height 42
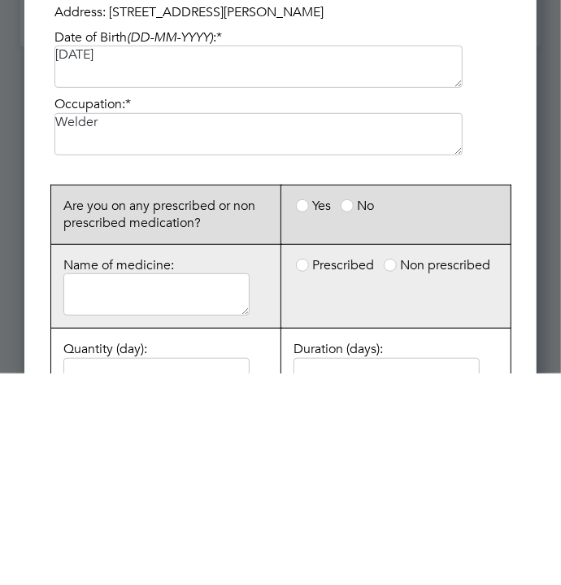
type textarea "Welder"
click at [351, 414] on span at bounding box center [347, 417] width 13 height 13
click at [0, 0] on input "No" at bounding box center [0, 0] width 0 height 0
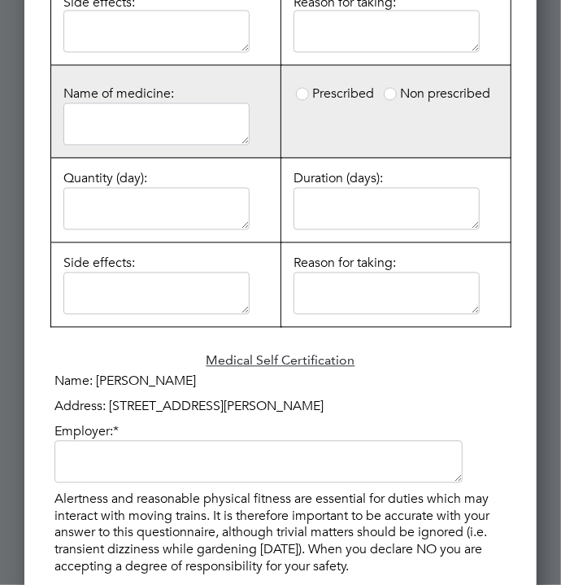
scroll to position [973, 0]
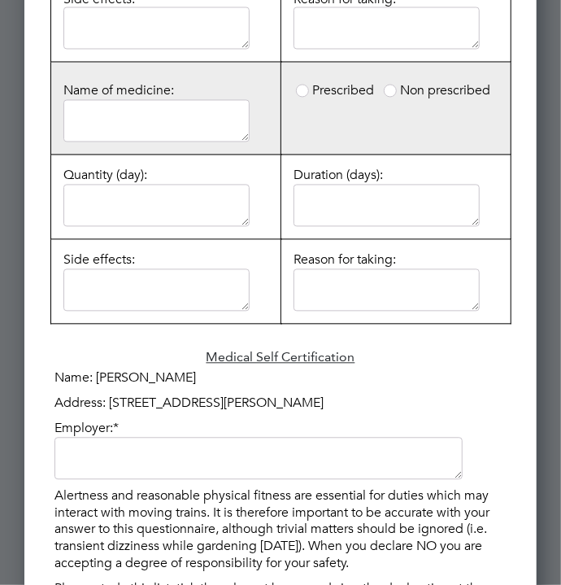
click at [377, 441] on textarea at bounding box center [259, 459] width 408 height 42
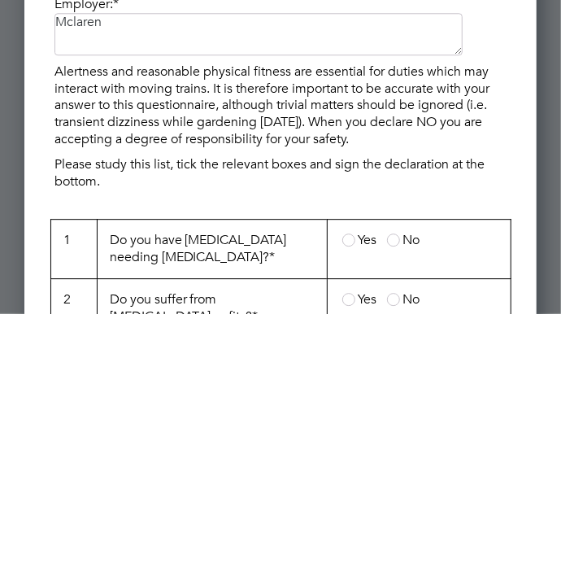
scroll to position [1127, 0]
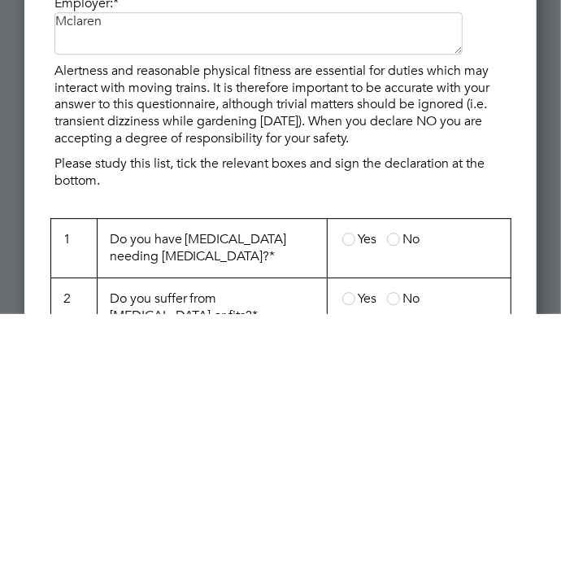
type textarea "Mclaren"
click at [394, 506] on span at bounding box center [393, 510] width 13 height 13
click at [0, 0] on input "No" at bounding box center [0, 0] width 0 height 0
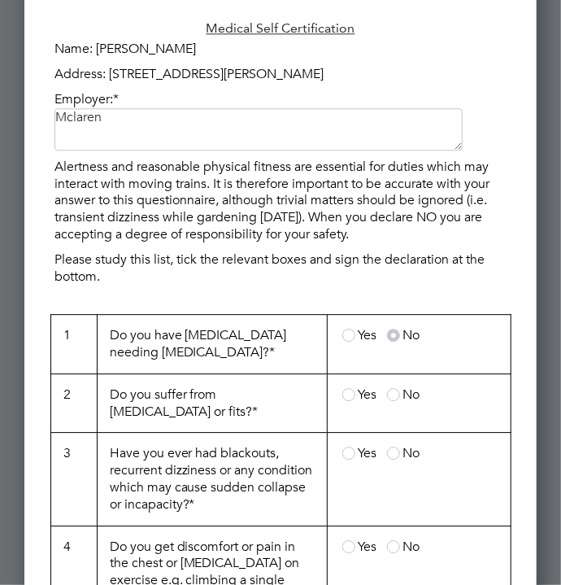
scroll to position [1303, 0]
click at [402, 391] on label "No" at bounding box center [403, 394] width 33 height 16
click at [0, 0] on input "No" at bounding box center [0, 0] width 0 height 0
click at [398, 450] on label "No" at bounding box center [403, 453] width 33 height 16
click at [0, 0] on input "No" at bounding box center [0, 0] width 0 height 0
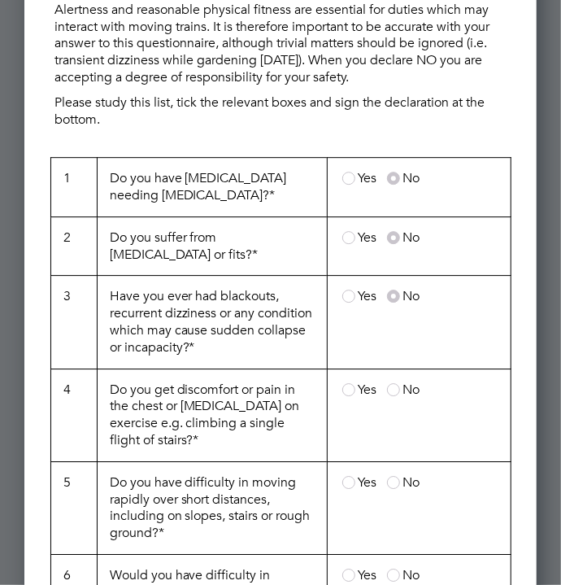
scroll to position [1460, 0]
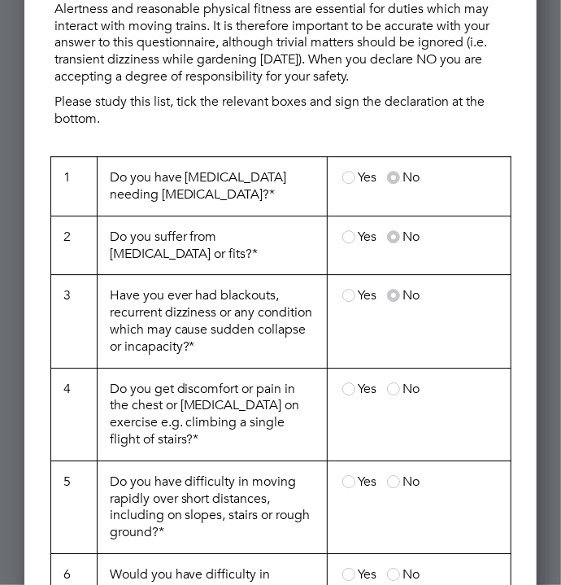
click at [401, 381] on label "No" at bounding box center [403, 389] width 33 height 16
click at [0, 0] on input "No" at bounding box center [0, 0] width 0 height 0
click at [399, 475] on span at bounding box center [393, 481] width 13 height 13
click at [0, 0] on input "No" at bounding box center [0, 0] width 0 height 0
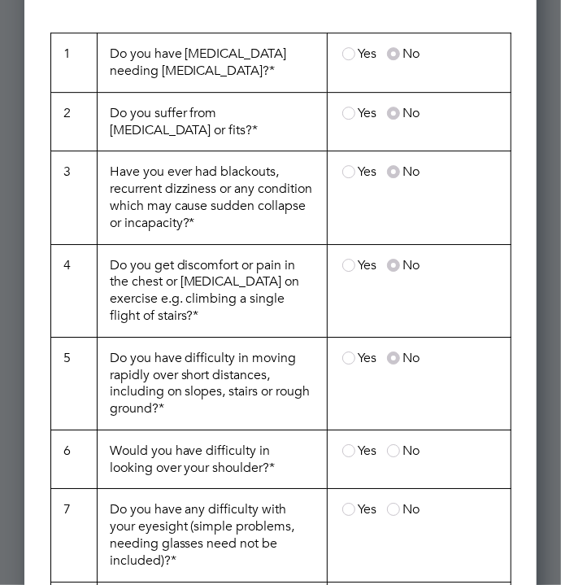
click at [399, 444] on span at bounding box center [393, 450] width 13 height 13
click at [0, 0] on input "No" at bounding box center [0, 0] width 0 height 0
click at [395, 503] on span at bounding box center [393, 509] width 13 height 13
click at [0, 0] on input "No" at bounding box center [0, 0] width 0 height 0
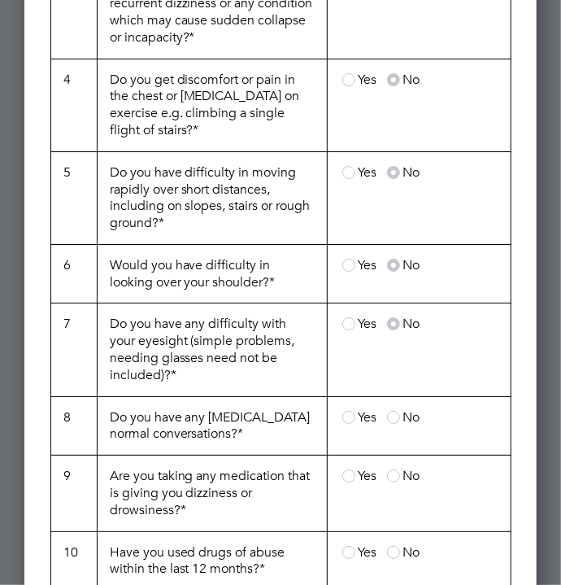
click at [397, 411] on span at bounding box center [393, 417] width 13 height 13
click at [0, 0] on input "No" at bounding box center [0, 0] width 0 height 0
click at [394, 471] on span at bounding box center [393, 475] width 13 height 13
click at [0, 0] on input "No" at bounding box center [0, 0] width 0 height 0
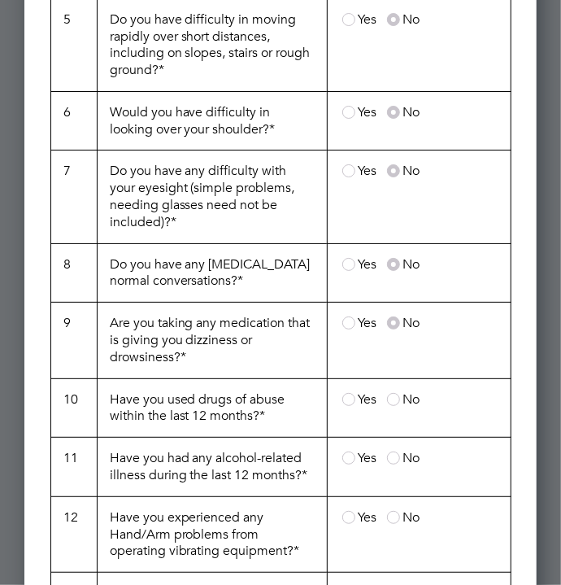
click at [400, 391] on label "No" at bounding box center [403, 399] width 33 height 16
click at [0, 0] on input "No" at bounding box center [0, 0] width 0 height 0
click at [393, 452] on span at bounding box center [393, 458] width 13 height 13
click at [0, 0] on input "No" at bounding box center [0, 0] width 0 height 0
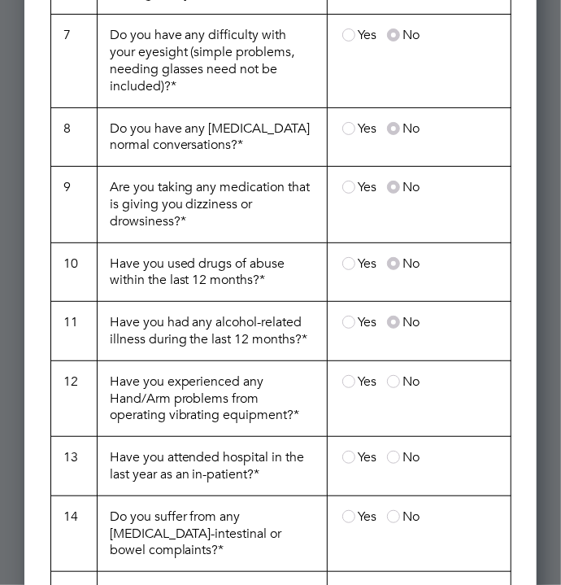
click at [402, 373] on label "No" at bounding box center [403, 381] width 33 height 16
click at [0, 0] on input "No" at bounding box center [0, 0] width 0 height 0
click at [397, 453] on span at bounding box center [393, 457] width 13 height 13
click at [0, 0] on input "No" at bounding box center [0, 0] width 0 height 0
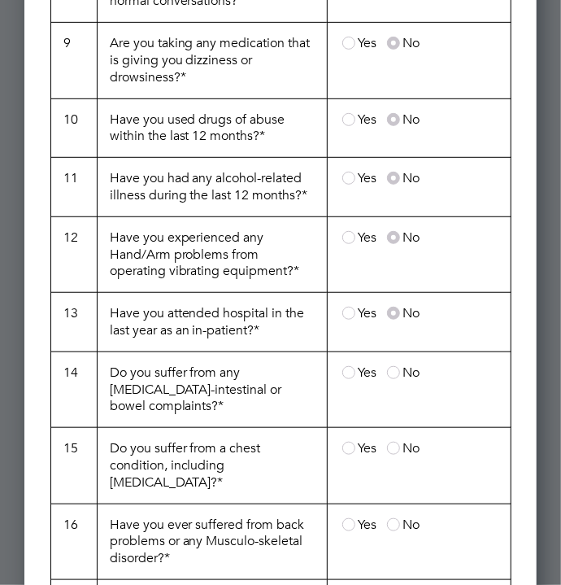
click at [399, 366] on span at bounding box center [393, 372] width 13 height 13
click at [0, 0] on input "No" at bounding box center [0, 0] width 0 height 0
click at [393, 442] on span at bounding box center [393, 448] width 13 height 13
click at [0, 0] on input "No" at bounding box center [0, 0] width 0 height 0
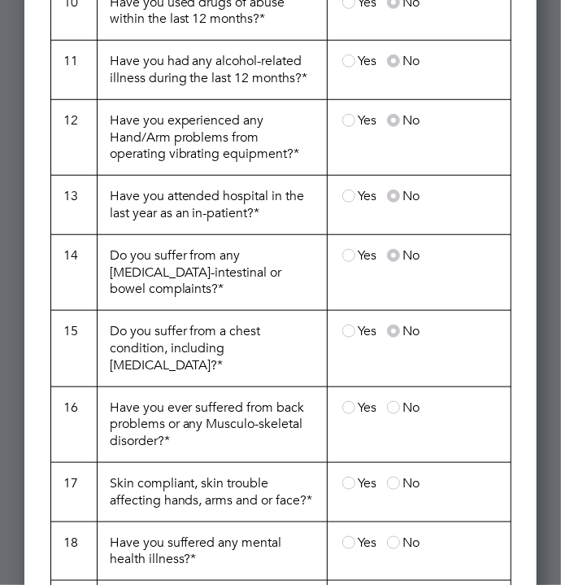
click at [407, 399] on span "No" at bounding box center [412, 407] width 17 height 16
click at [0, 0] on input "No" at bounding box center [0, 0] width 0 height 0
click at [395, 475] on label "No" at bounding box center [403, 483] width 33 height 16
click at [0, 0] on input "No" at bounding box center [0, 0] width 0 height 0
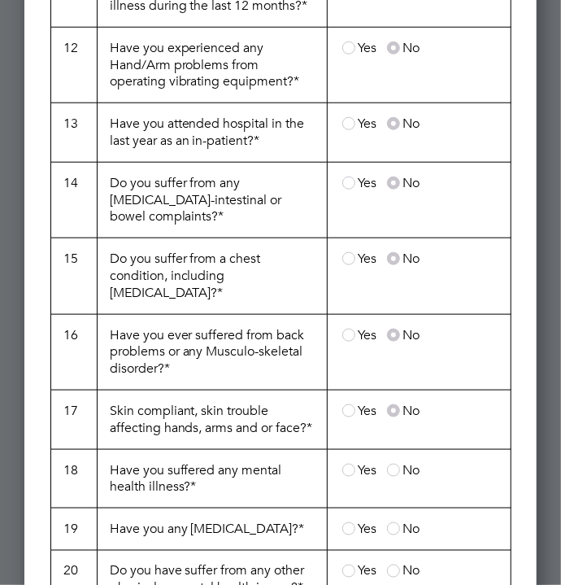
scroll to position [2409, 0]
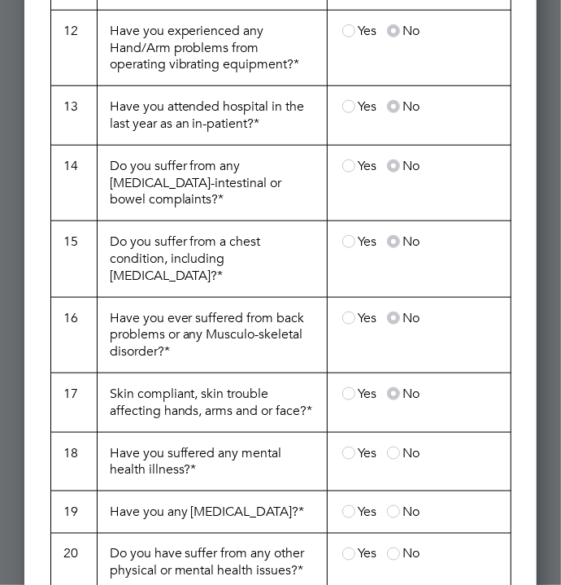
click at [398, 447] on span at bounding box center [393, 453] width 13 height 13
click at [0, 0] on input "No" at bounding box center [0, 0] width 0 height 0
click at [393, 505] on span at bounding box center [393, 511] width 13 height 13
click at [0, 0] on input "No" at bounding box center [0, 0] width 0 height 0
click at [394, 548] on span at bounding box center [393, 554] width 13 height 13
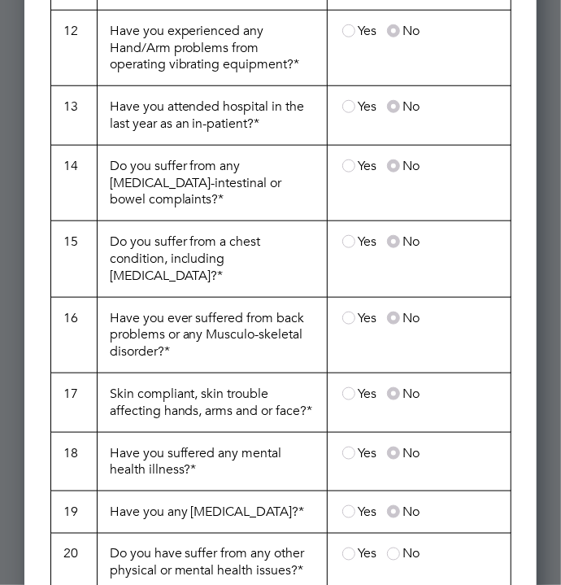
click at [0, 0] on input "No" at bounding box center [0, 0] width 0 height 0
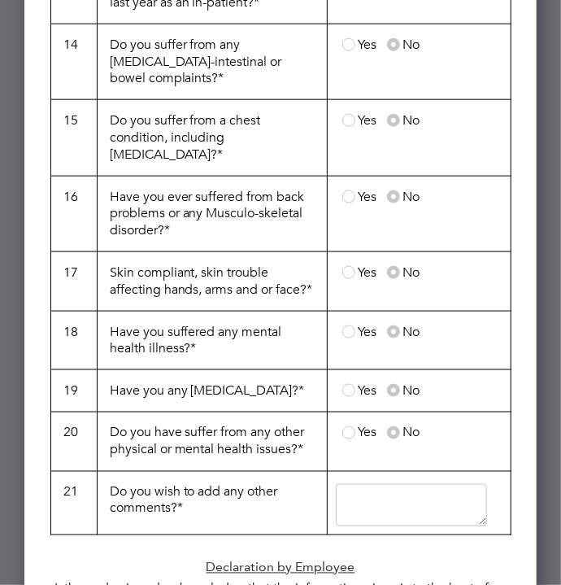
click at [421, 484] on textarea at bounding box center [412, 505] width 152 height 42
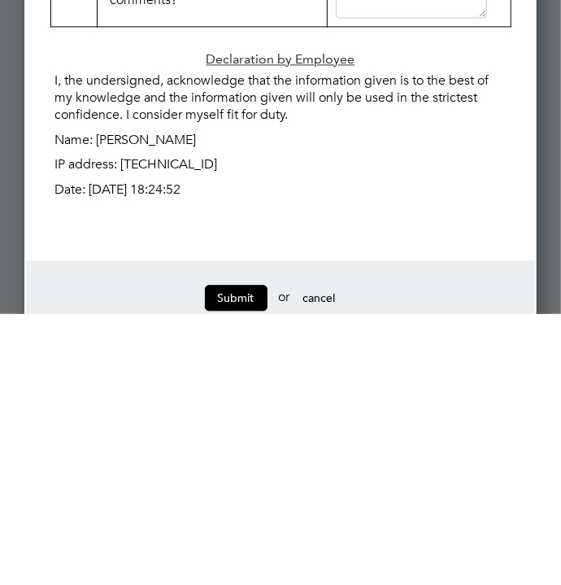
scroll to position [2767, 0]
type textarea "No"
click at [242, 556] on button "Submit" at bounding box center [236, 569] width 63 height 26
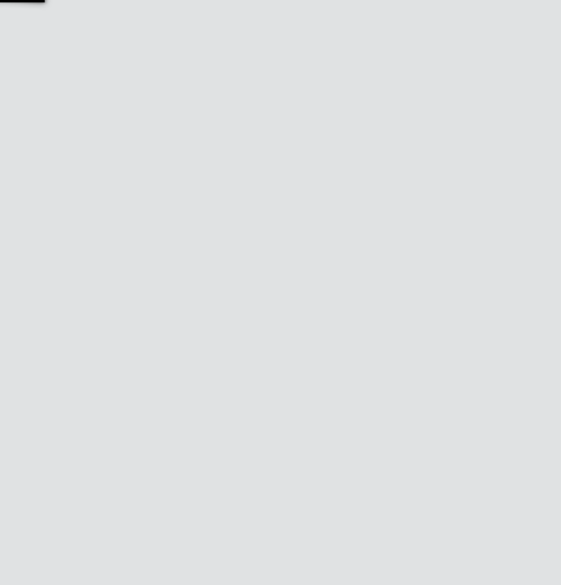
scroll to position [0, 0]
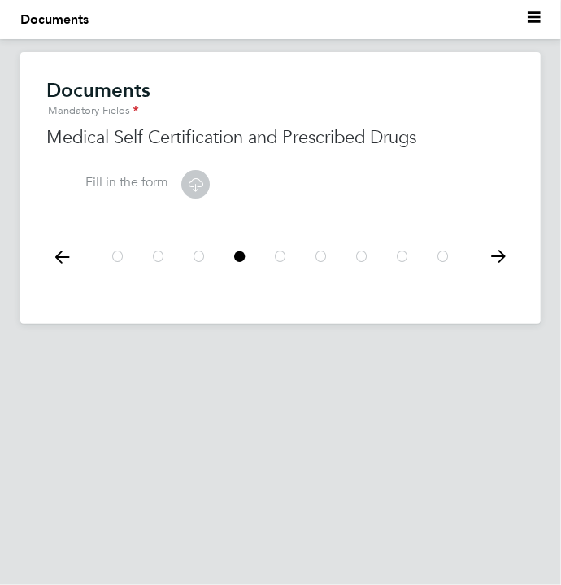
click at [504, 251] on icon at bounding box center [498, 256] width 33 height 37
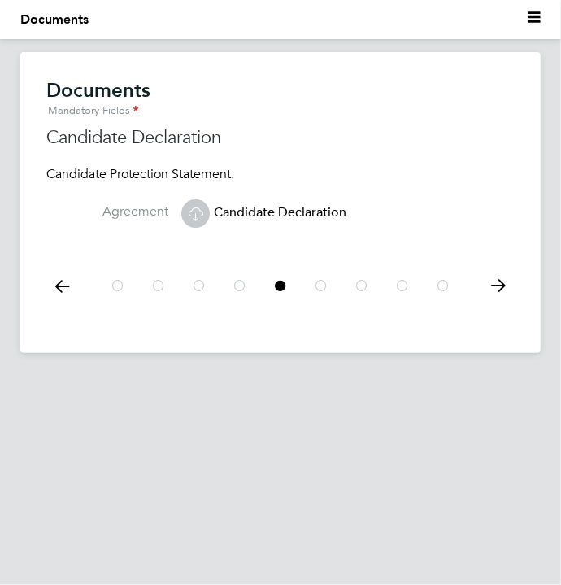
click at [211, 210] on span "Candidate Declaration" at bounding box center [263, 212] width 165 height 16
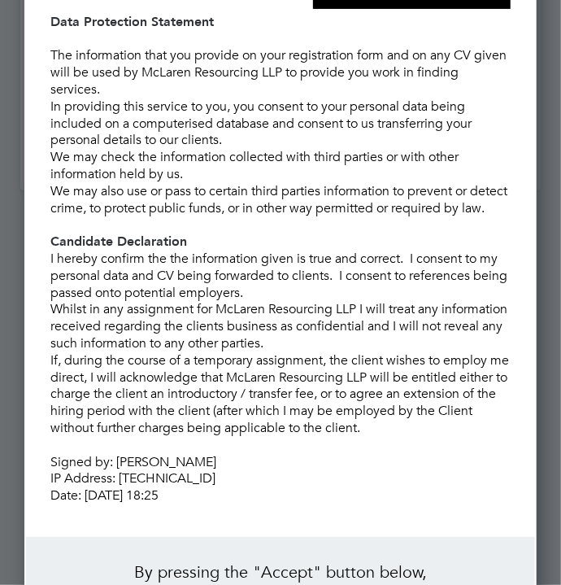
scroll to position [256, 0]
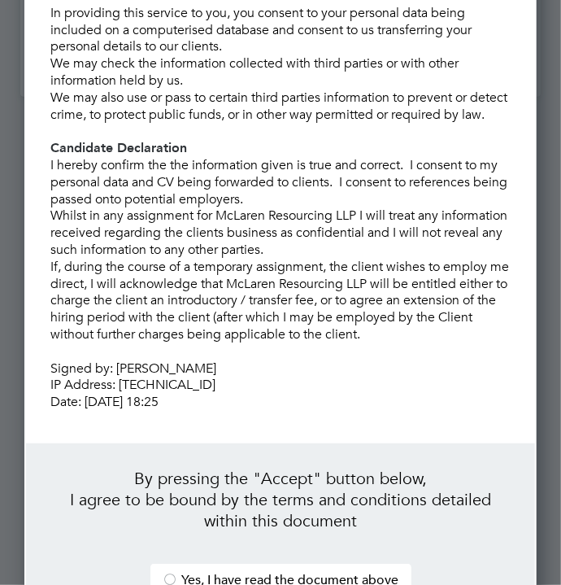
click at [169, 573] on div at bounding box center [171, 581] width 16 height 16
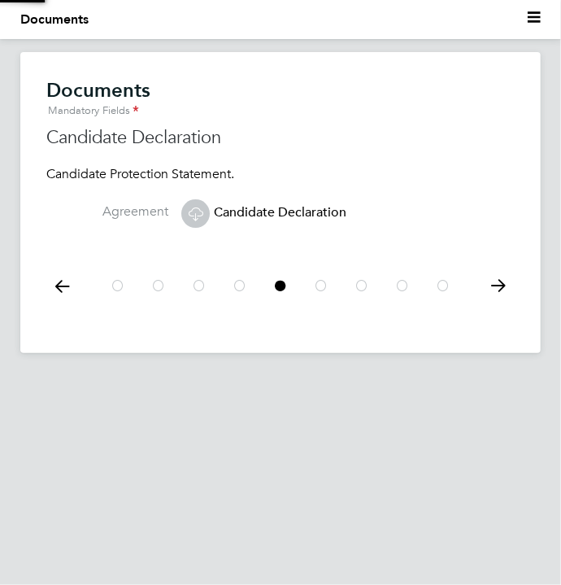
scroll to position [0, 0]
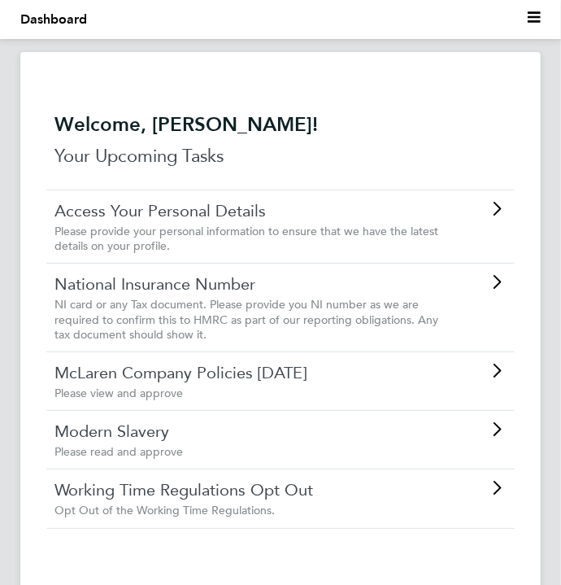
click at [495, 222] on div "Access Your Personal Details Please provide your personal information to ensure…" at bounding box center [280, 226] width 469 height 73
click at [461, 308] on div "National Insurance Number NI card or any Tax document. Please provide you NI nu…" at bounding box center [280, 307] width 469 height 89
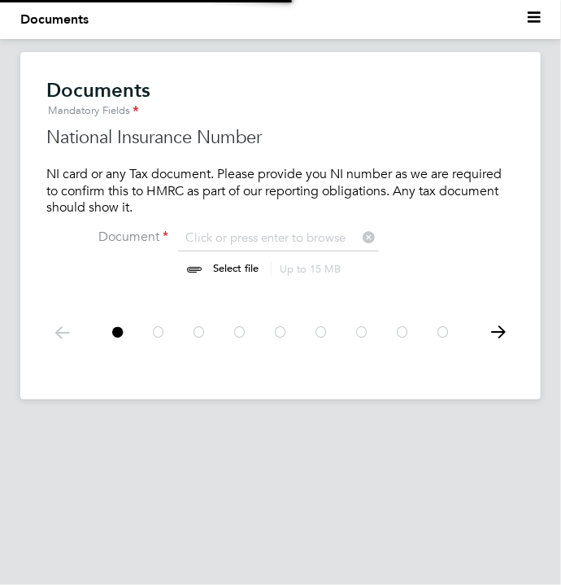
scroll to position [22, 202]
click at [312, 239] on input "file" at bounding box center [251, 253] width 255 height 49
type input "C:\fakepath\Screenshot_20250530_195300_Samsung Notes.jpg"
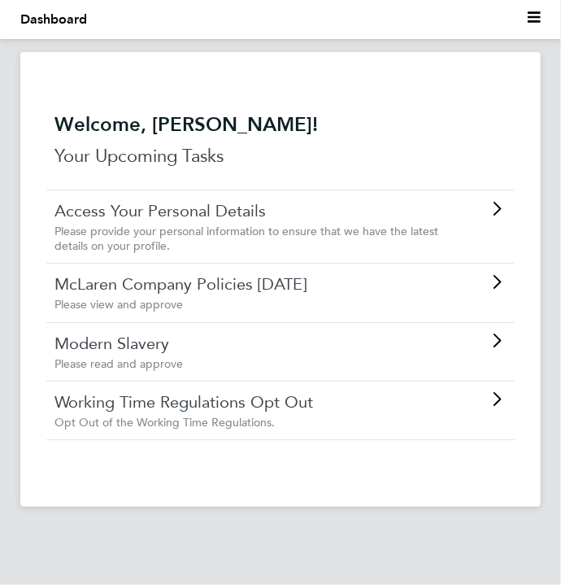
click at [493, 289] on icon at bounding box center [497, 282] width 20 height 13
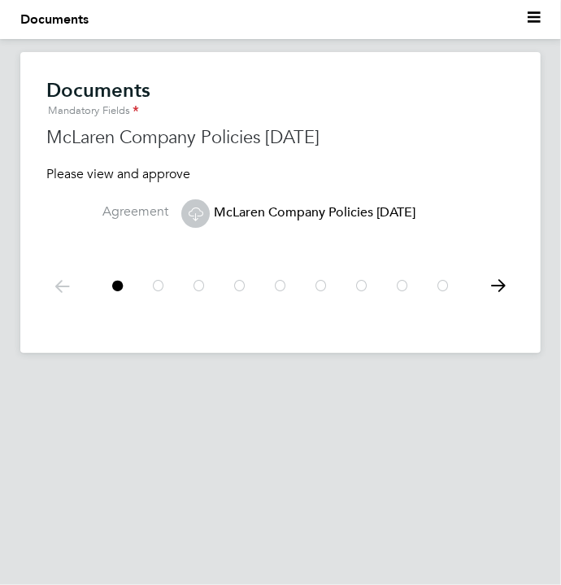
click at [501, 282] on icon at bounding box center [498, 286] width 33 height 37
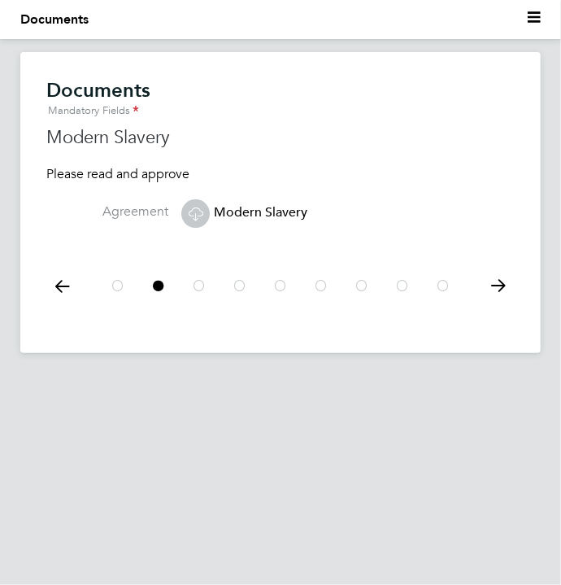
click at [505, 287] on icon at bounding box center [498, 286] width 33 height 37
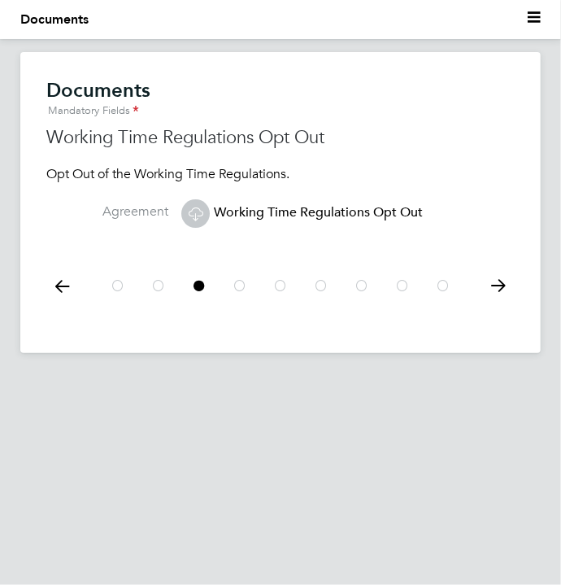
click at [206, 214] on icon at bounding box center [195, 213] width 20 height 20
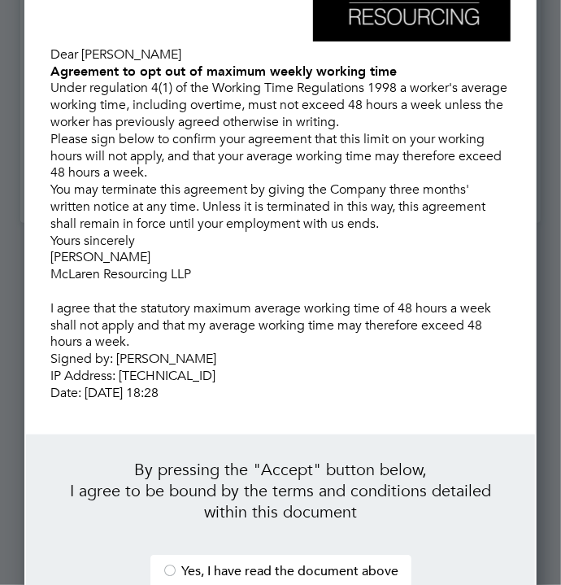
scroll to position [156, 0]
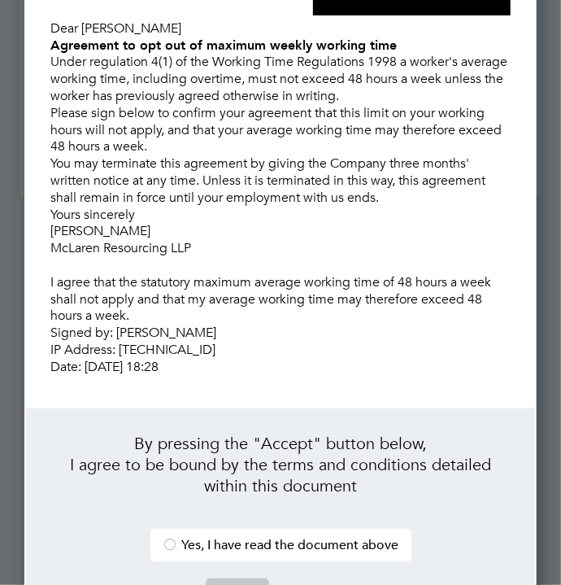
click at [159, 529] on li "Yes, I have read the document above" at bounding box center [281, 545] width 261 height 33
click at [235, 578] on button "Accept" at bounding box center [237, 591] width 63 height 26
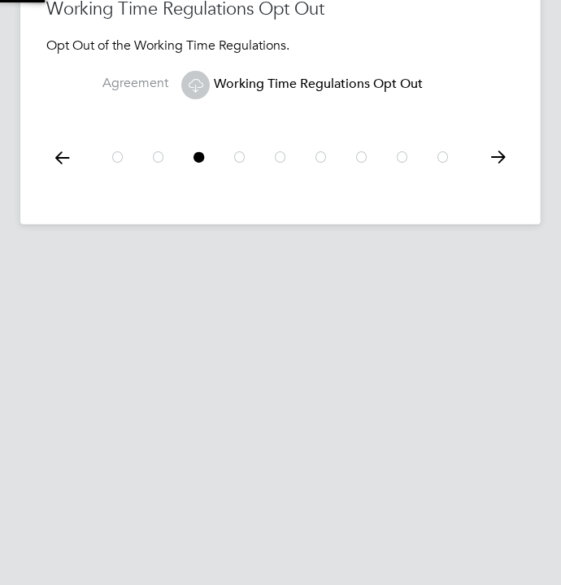
scroll to position [0, 0]
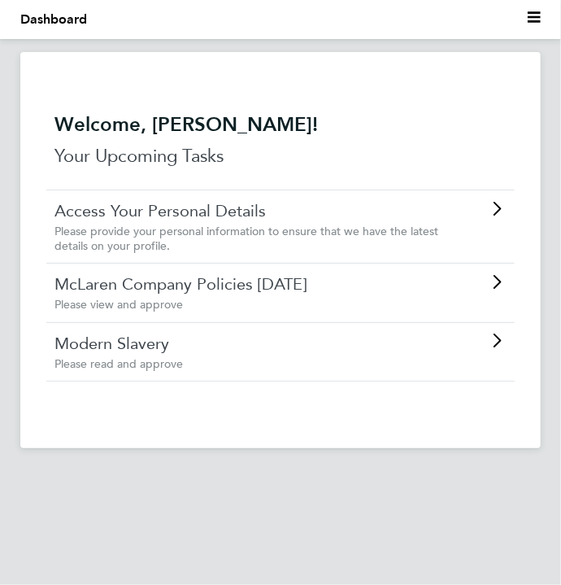
click at [498, 289] on icon at bounding box center [497, 282] width 20 height 13
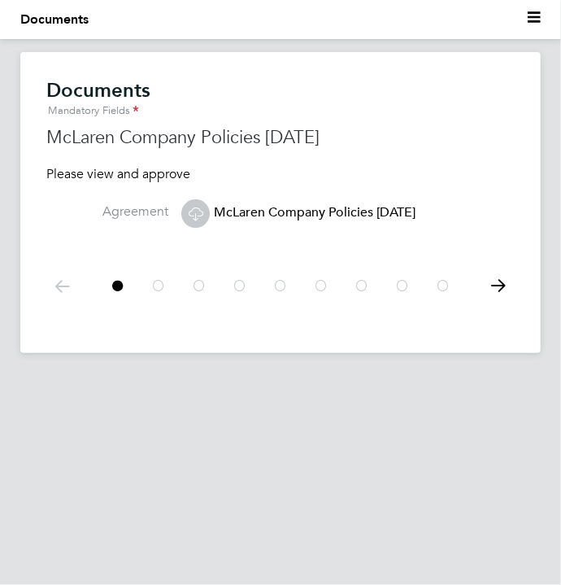
click at [509, 290] on icon at bounding box center [498, 286] width 33 height 37
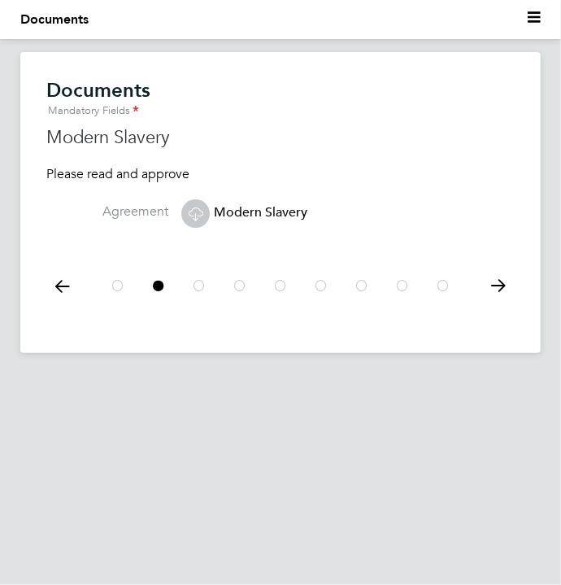
click at [504, 288] on icon at bounding box center [498, 286] width 33 height 37
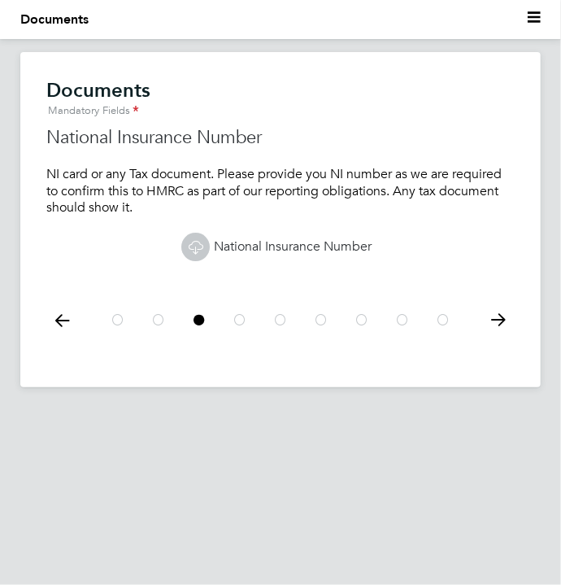
click at [499, 318] on icon at bounding box center [498, 320] width 33 height 37
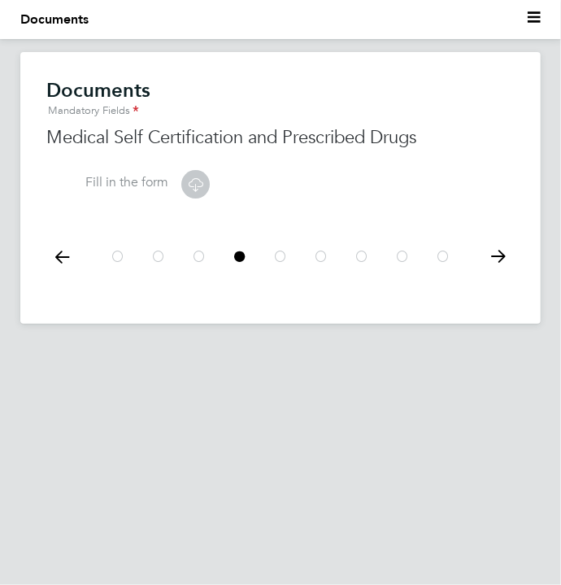
click at [191, 189] on icon at bounding box center [195, 184] width 20 height 20
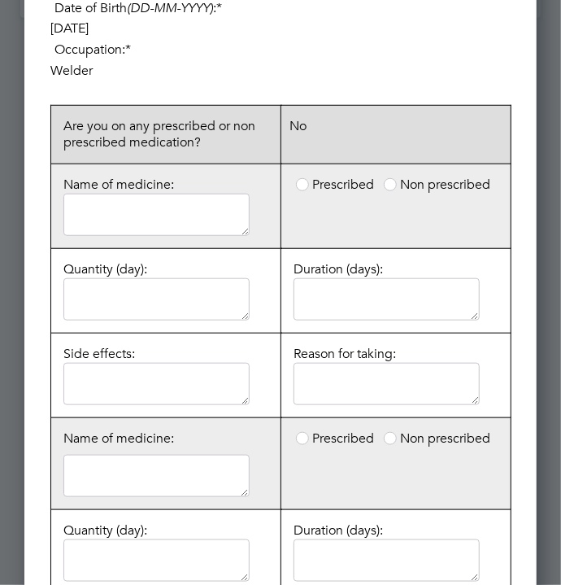
scroll to position [303, 0]
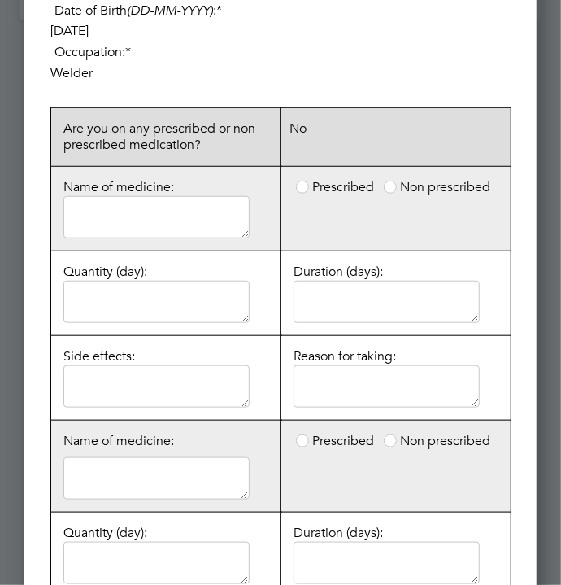
click at [396, 184] on span at bounding box center [390, 187] width 13 height 13
click at [0, 0] on prescribed "Non prescribed" at bounding box center [0, 0] width 0 height 0
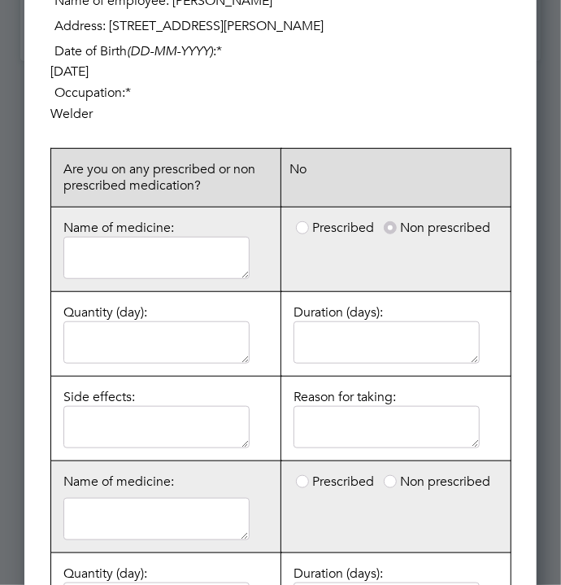
scroll to position [268, 0]
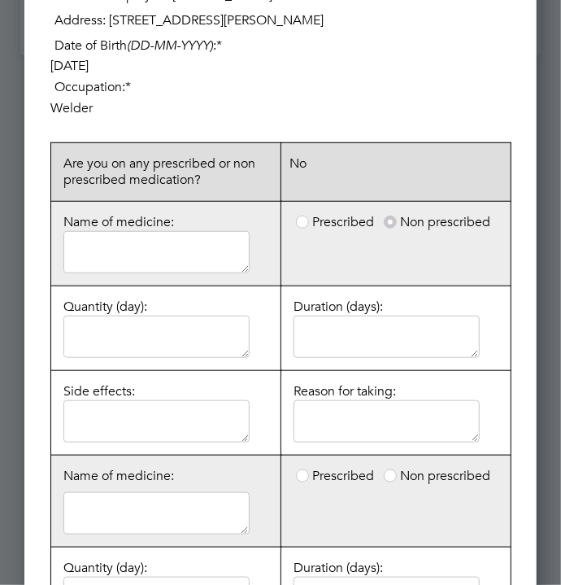
click at [393, 221] on span at bounding box center [390, 222] width 13 height 13
click at [0, 0] on prescribed "Non prescribed" at bounding box center [0, 0] width 0 height 0
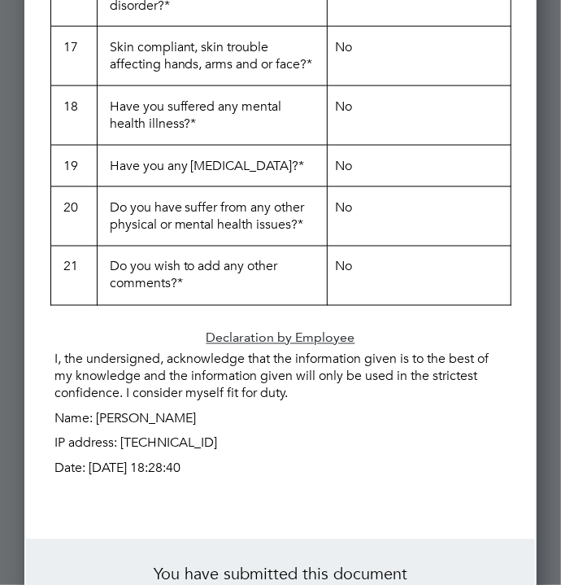
scroll to position [2690, 0]
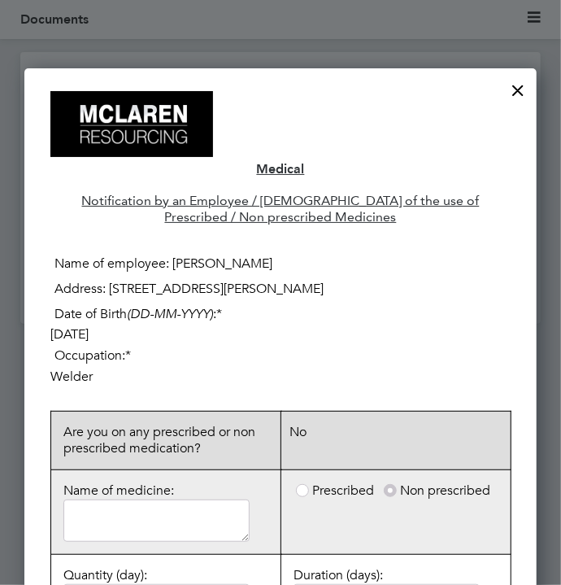
click at [523, 91] on div at bounding box center [518, 86] width 29 height 29
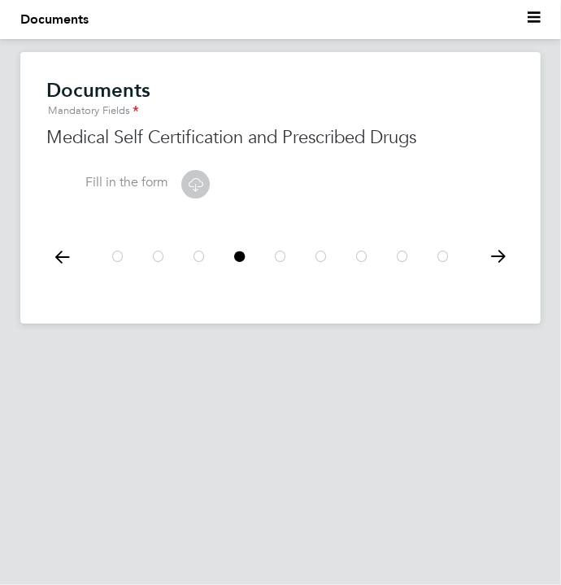
click at [501, 263] on icon at bounding box center [498, 256] width 33 height 37
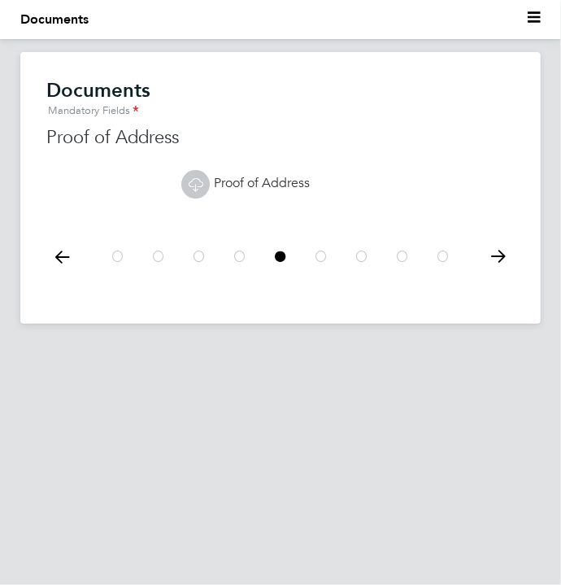
click at [201, 190] on icon at bounding box center [195, 184] width 20 height 20
click at [502, 254] on icon at bounding box center [498, 256] width 33 height 37
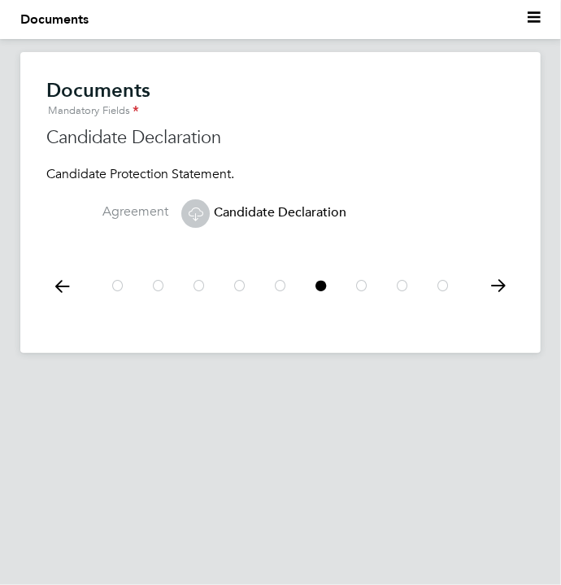
click at [202, 215] on icon at bounding box center [195, 213] width 20 height 20
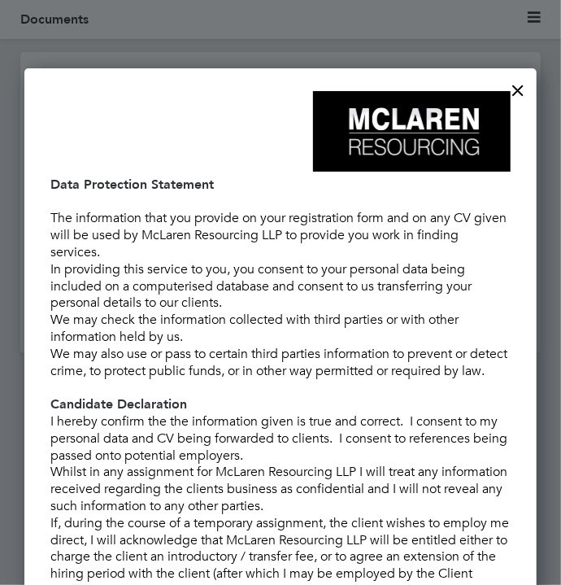
scroll to position [164, 0]
click at [520, 92] on div at bounding box center [518, 86] width 29 height 29
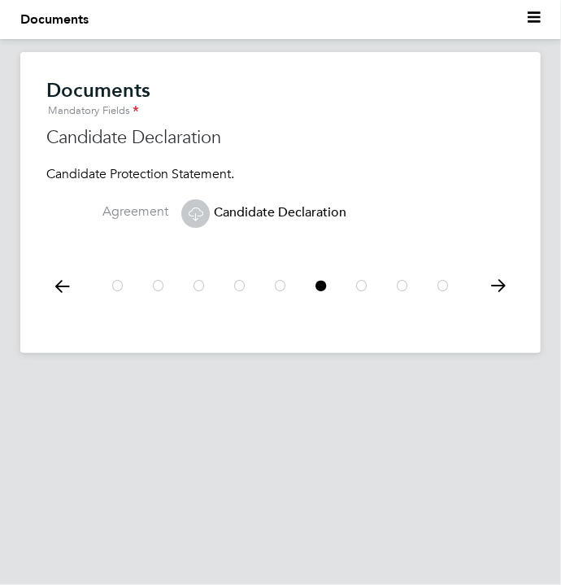
click at [507, 279] on icon at bounding box center [498, 286] width 33 height 37
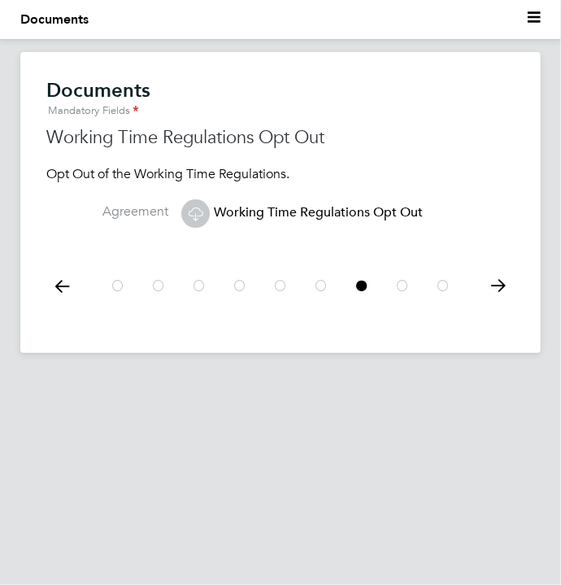
click at [199, 216] on icon at bounding box center [195, 213] width 20 height 20
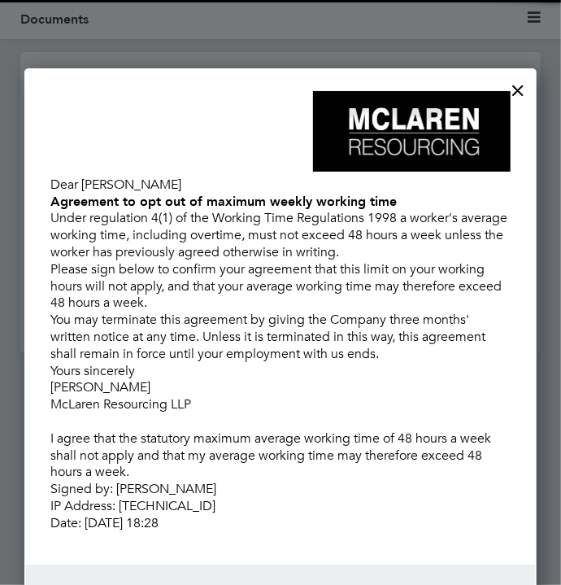
scroll to position [11, 0]
click at [530, 89] on div at bounding box center [518, 86] width 29 height 29
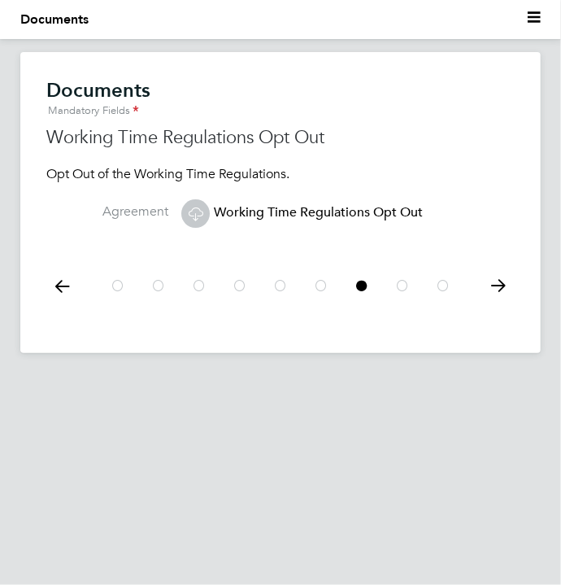
click at [505, 281] on icon at bounding box center [498, 286] width 33 height 37
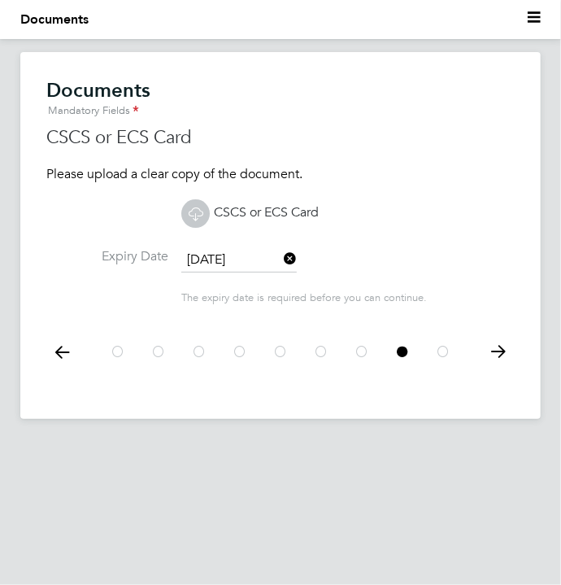
click at [495, 351] on icon at bounding box center [498, 352] width 33 height 37
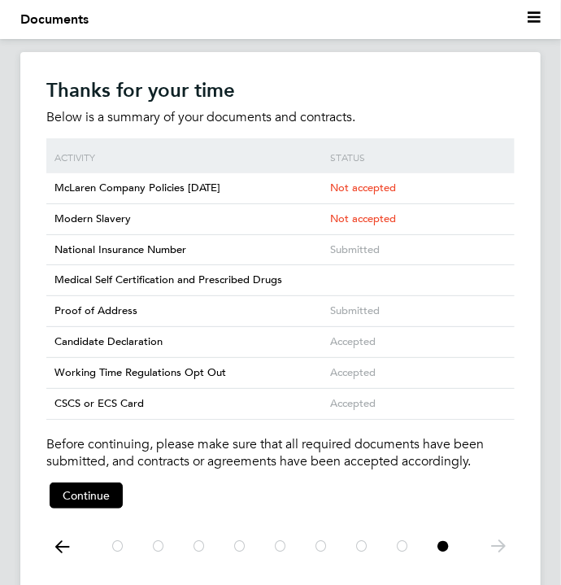
click at [416, 181] on div "Not accepted" at bounding box center [419, 188] width 184 height 30
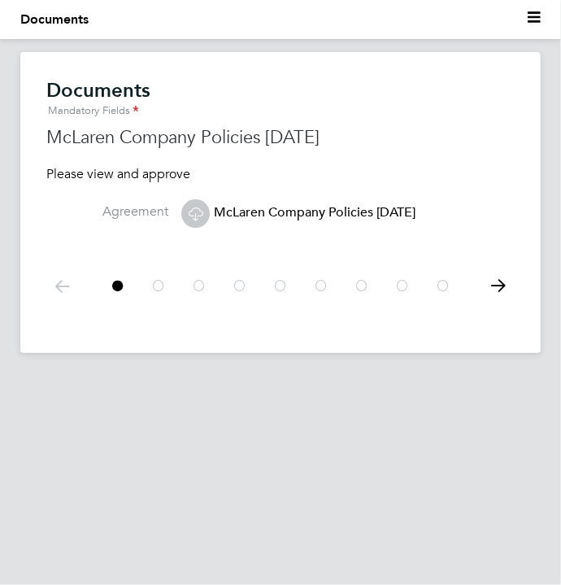
click at [206, 218] on icon at bounding box center [195, 213] width 20 height 20
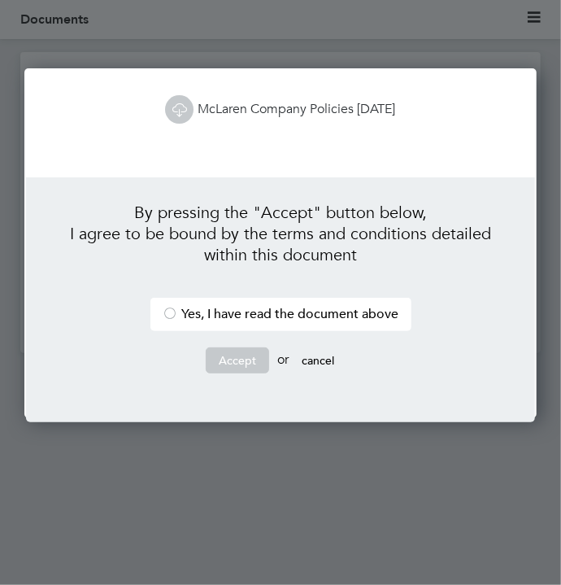
scroll to position [350, 513]
click at [172, 311] on div at bounding box center [171, 315] width 16 height 16
click at [234, 365] on button "Accept" at bounding box center [237, 360] width 63 height 26
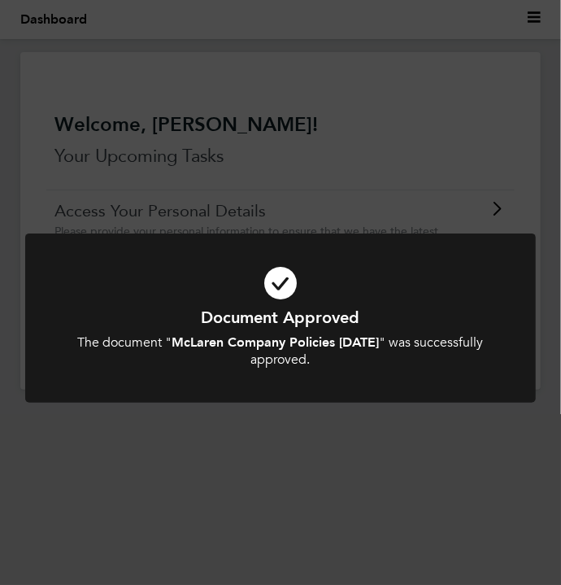
click at [499, 208] on div "Document Approved The document " McLaren Company Policies Sept 2024 " was succe…" at bounding box center [280, 292] width 561 height 585
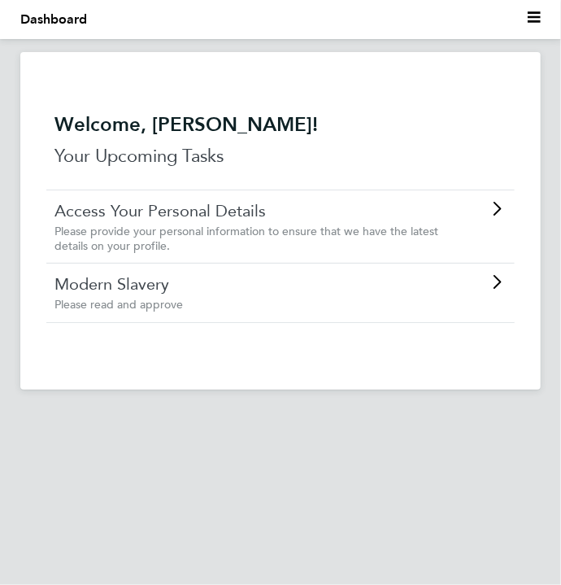
click at [500, 282] on icon at bounding box center [497, 282] width 20 height 13
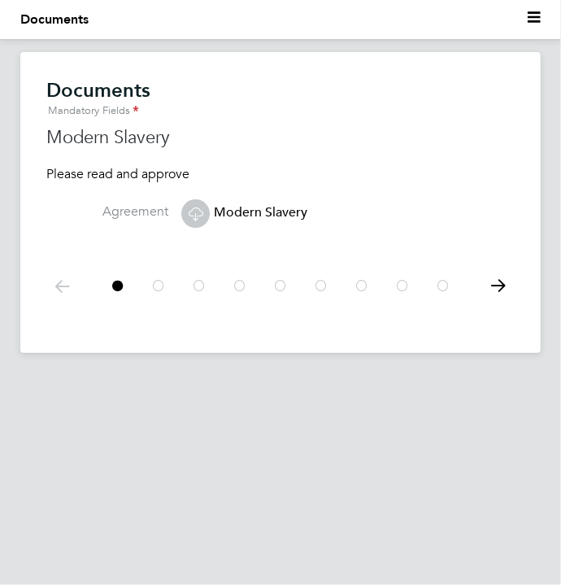
click at [202, 219] on icon at bounding box center [195, 213] width 20 height 20
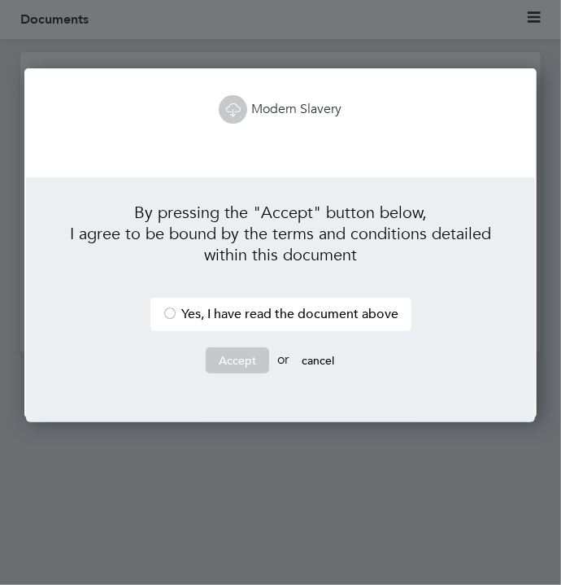
scroll to position [350, 513]
click at [173, 322] on div at bounding box center [171, 315] width 16 height 16
click at [229, 361] on button "Accept" at bounding box center [237, 360] width 63 height 26
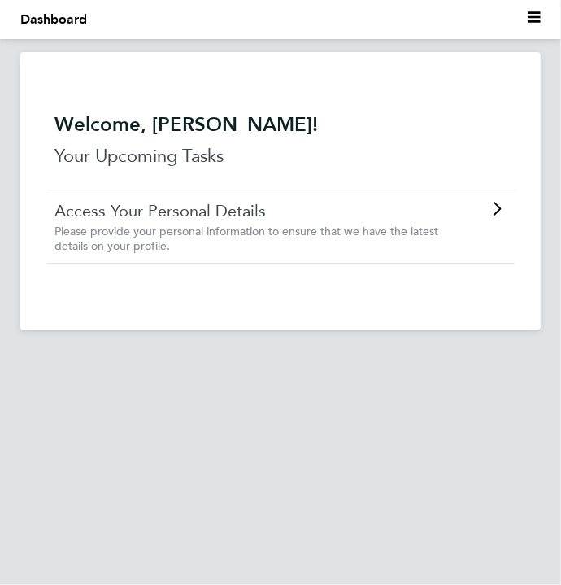
click at [504, 216] on icon at bounding box center [497, 209] width 20 height 13
click at [487, 234] on div "Access Your Personal Details Please provide your personal information to ensure…" at bounding box center [280, 226] width 469 height 73
click at [498, 216] on icon at bounding box center [497, 209] width 20 height 13
click at [492, 161] on p "Your Upcoming Tasks" at bounding box center [281, 156] width 452 height 26
